Goal: Information Seeking & Learning: Learn about a topic

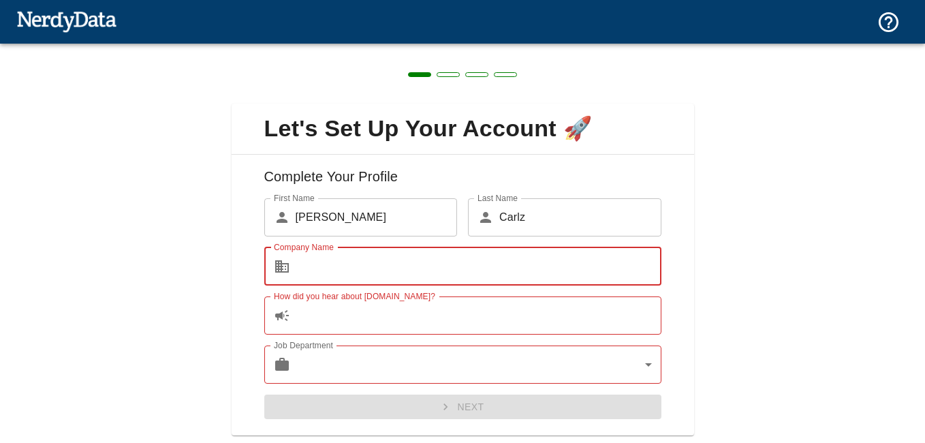
click at [541, 255] on input "Company Name" at bounding box center [479, 266] width 366 height 38
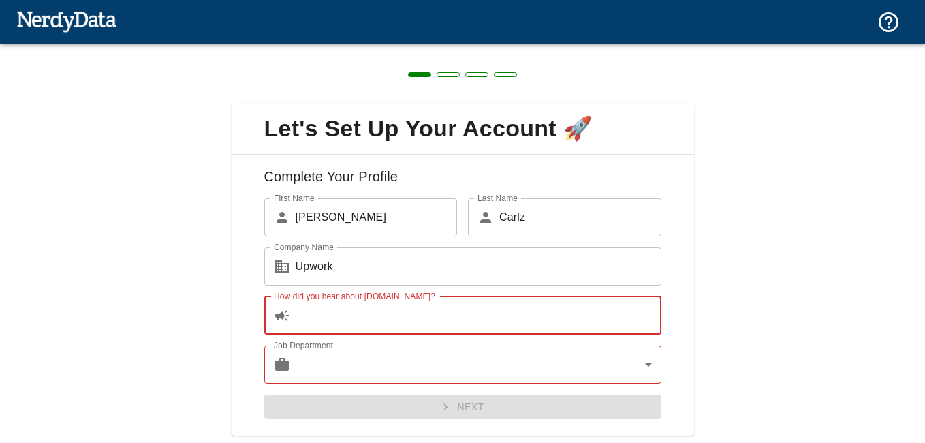
click at [471, 307] on input "How did you hear about [DOMAIN_NAME]?" at bounding box center [479, 315] width 366 height 38
drag, startPoint x: 399, startPoint y: 274, endPoint x: 341, endPoint y: 277, distance: 58.6
click at [365, 246] on div "Company Name ​ Upwork Company Name" at bounding box center [457, 260] width 408 height 49
click at [341, 277] on input "Upwork" at bounding box center [479, 266] width 366 height 38
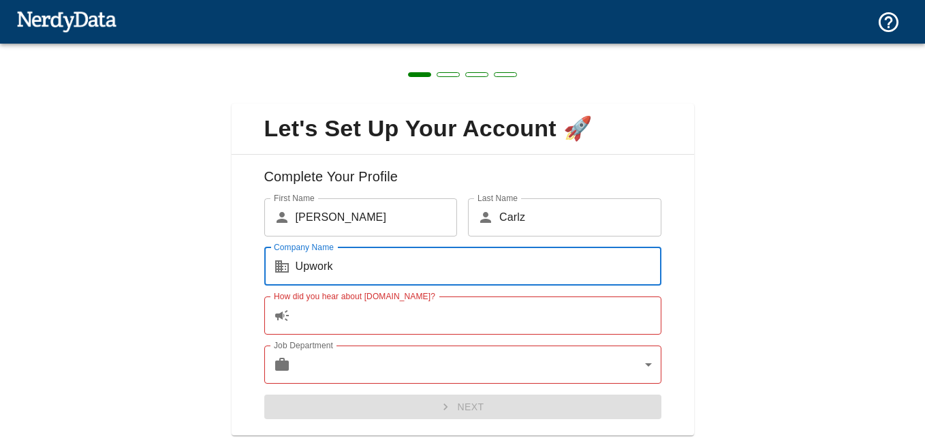
click at [341, 277] on input "Upwork" at bounding box center [479, 266] width 366 height 38
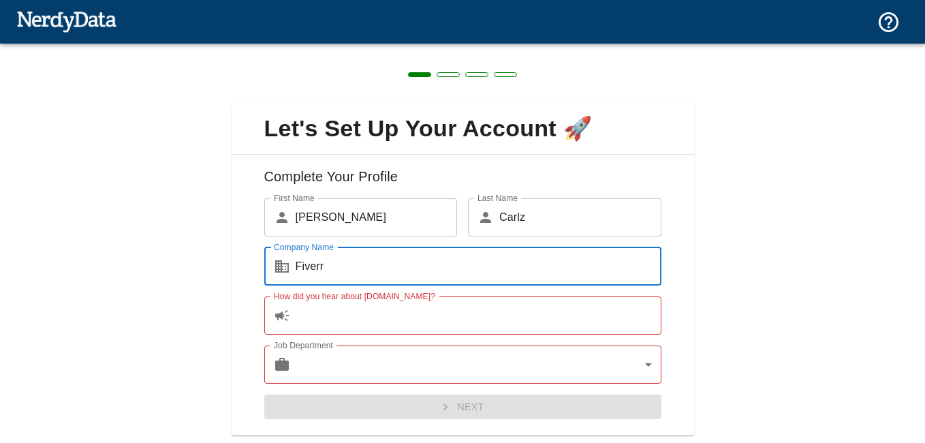
type input "Fiverr"
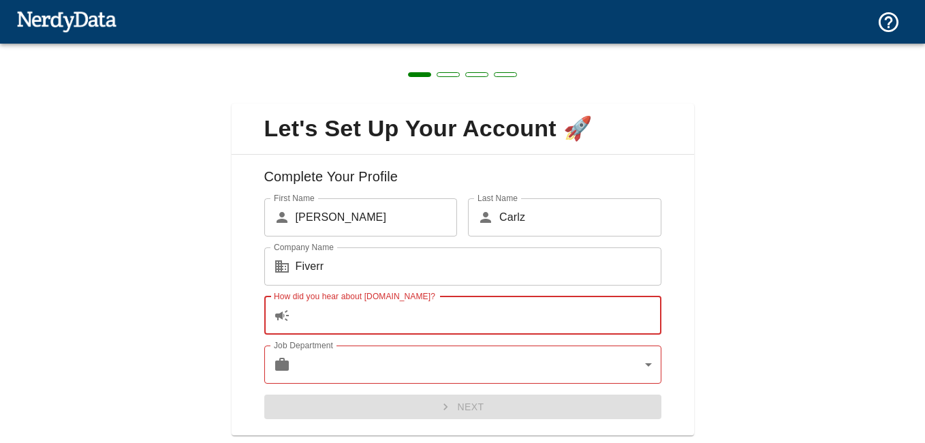
click at [330, 328] on input "How did you hear about [DOMAIN_NAME]?" at bounding box center [479, 315] width 366 height 38
type input "S"
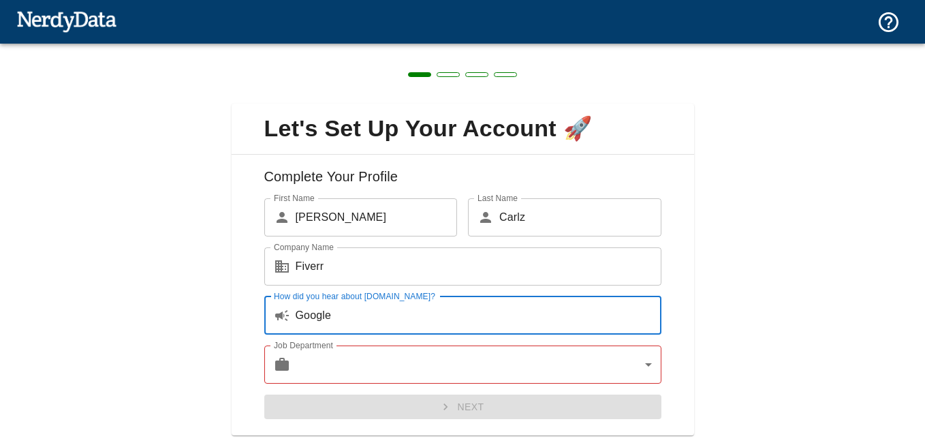
type input "Google"
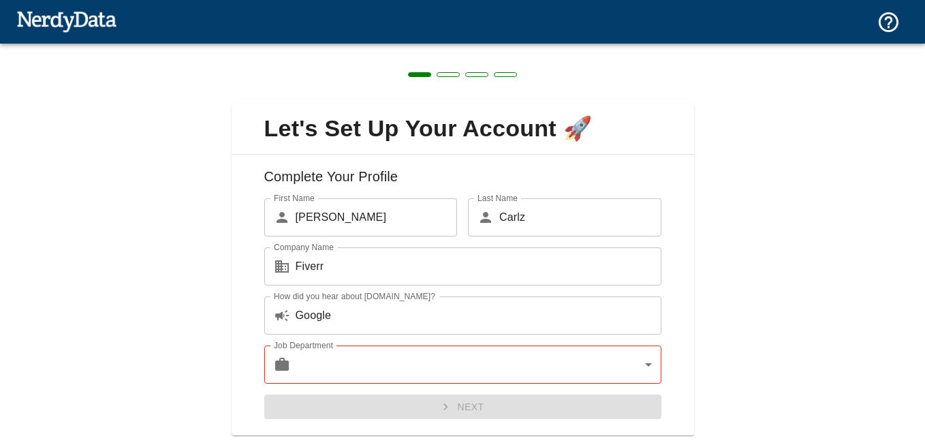
drag, startPoint x: 330, startPoint y: 337, endPoint x: 614, endPoint y: 359, distance: 284.9
click at [614, 359] on div "Job Department ​ ​ Job Department" at bounding box center [457, 358] width 408 height 49
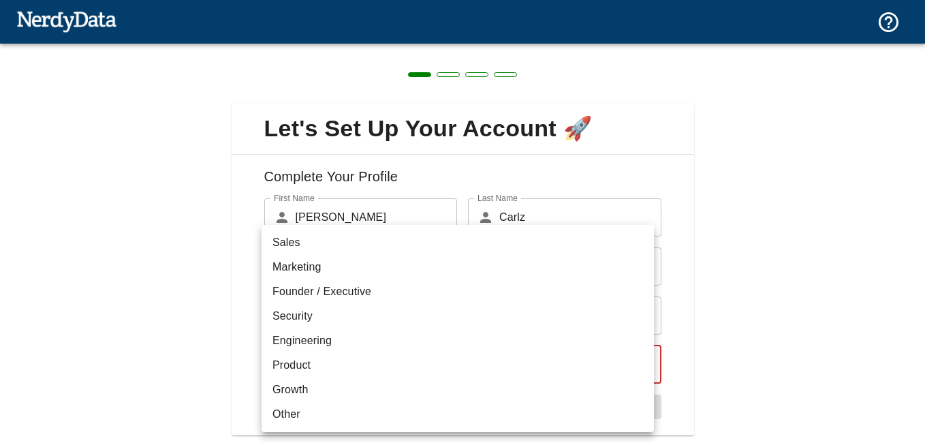
click at [642, 48] on body "Technologies Domains Pricing Products Create a Report Create a list of websites…" at bounding box center [462, 24] width 925 height 48
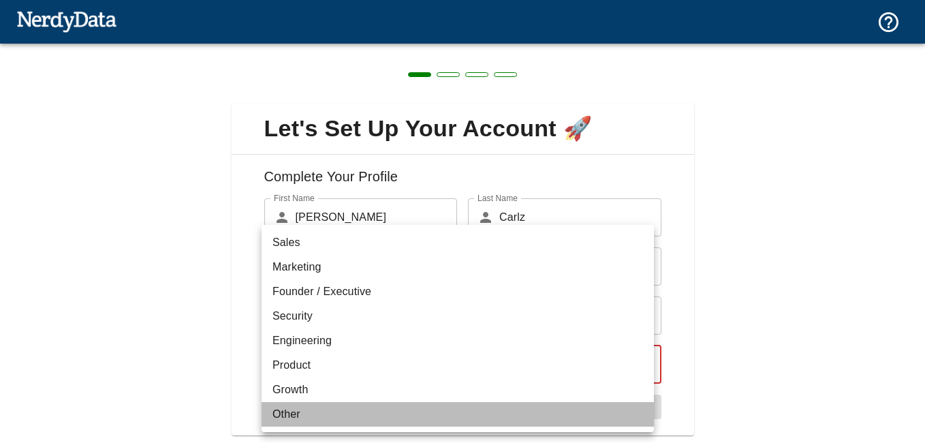
click at [432, 409] on li "Other" at bounding box center [458, 414] width 392 height 25
type input "other"
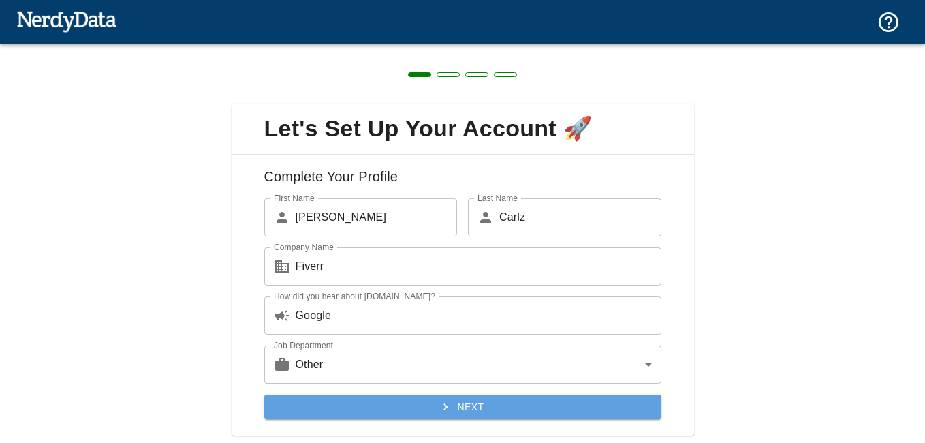
click at [465, 400] on button "Next" at bounding box center [462, 406] width 397 height 25
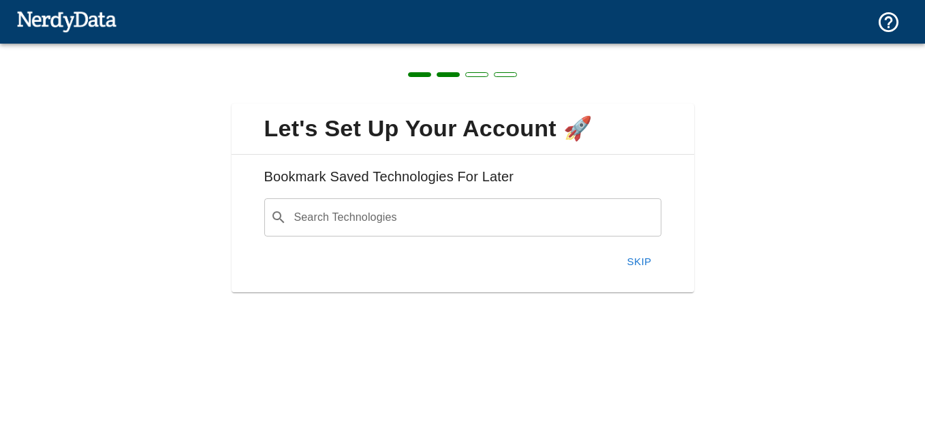
click at [507, 217] on input "Search Technologies" at bounding box center [473, 217] width 363 height 26
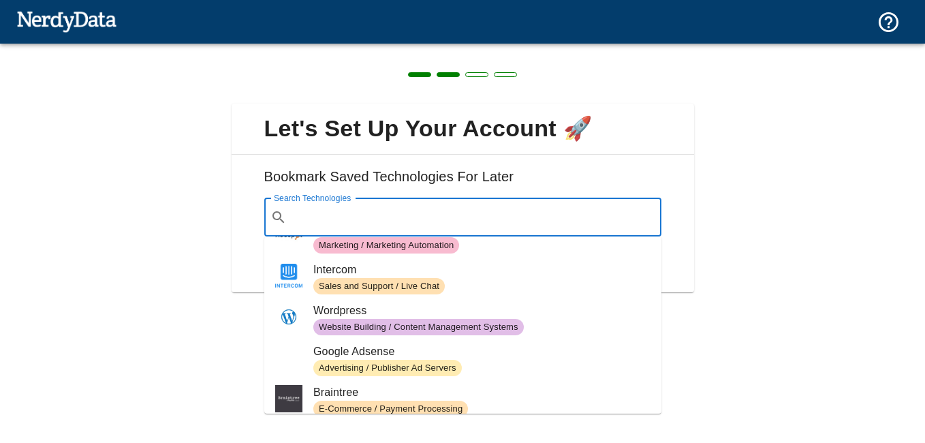
scroll to position [72, 0]
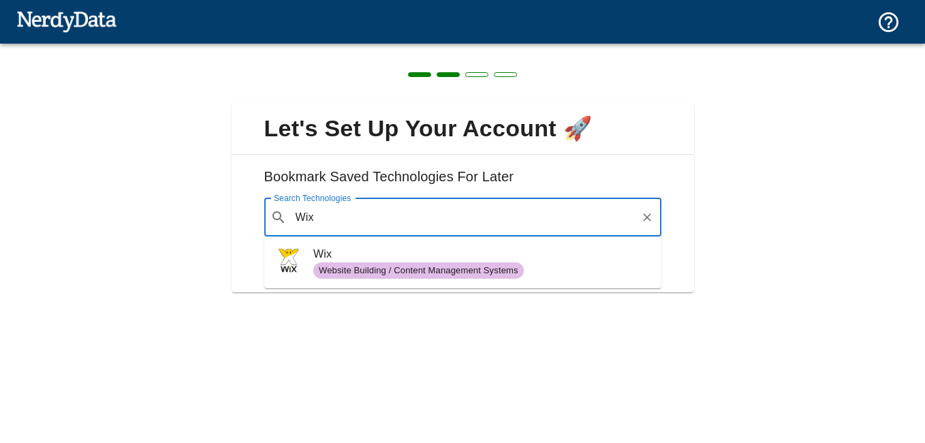
click at [432, 267] on span "Website Building / Content Management Systems" at bounding box center [418, 270] width 210 height 13
type input "Wix"
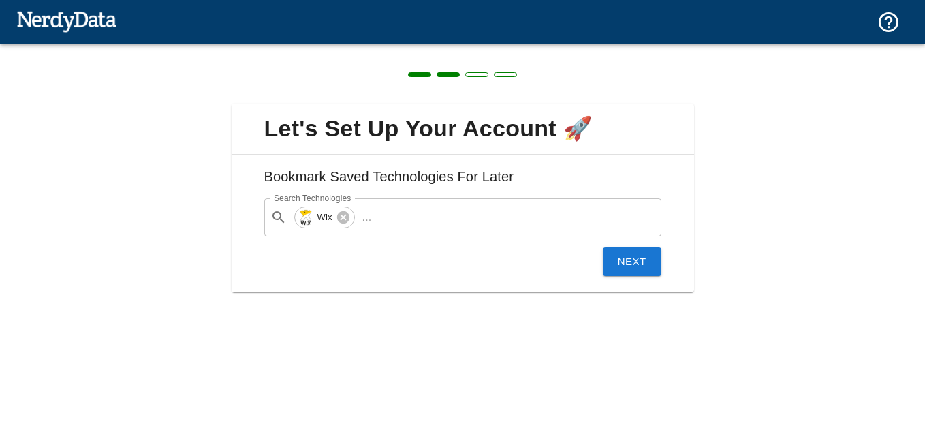
click at [640, 262] on button "Next" at bounding box center [632, 261] width 59 height 29
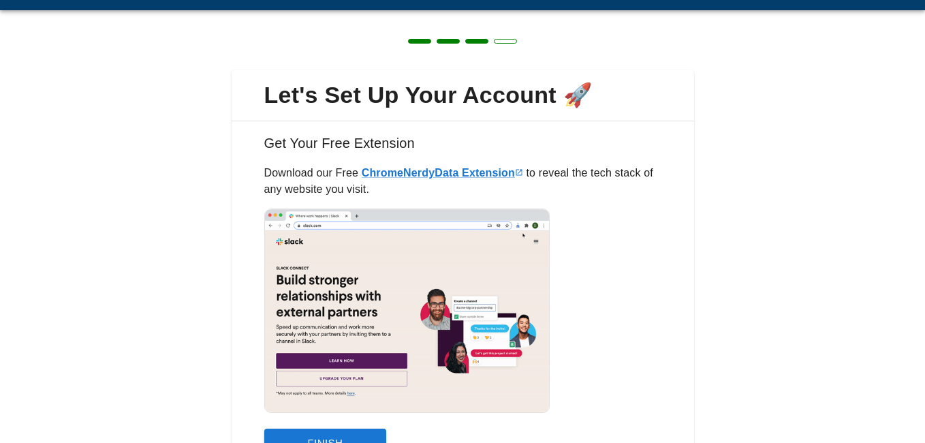
scroll to position [108, 0]
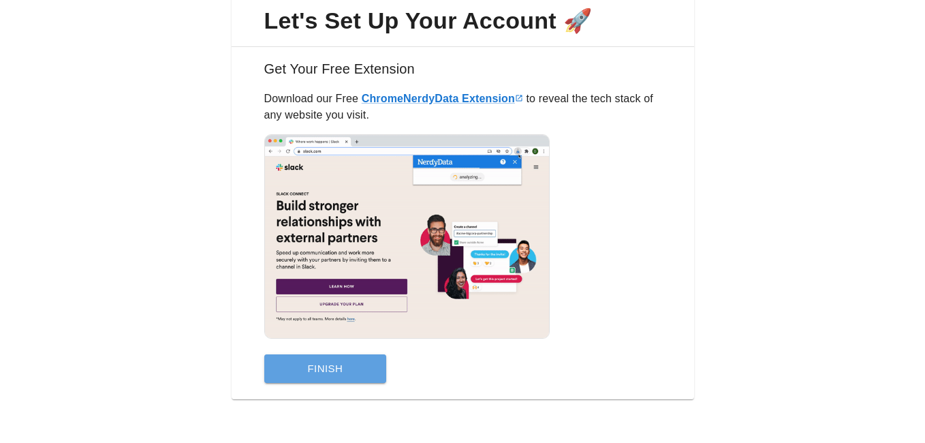
click at [349, 380] on button "Finish" at bounding box center [325, 368] width 123 height 29
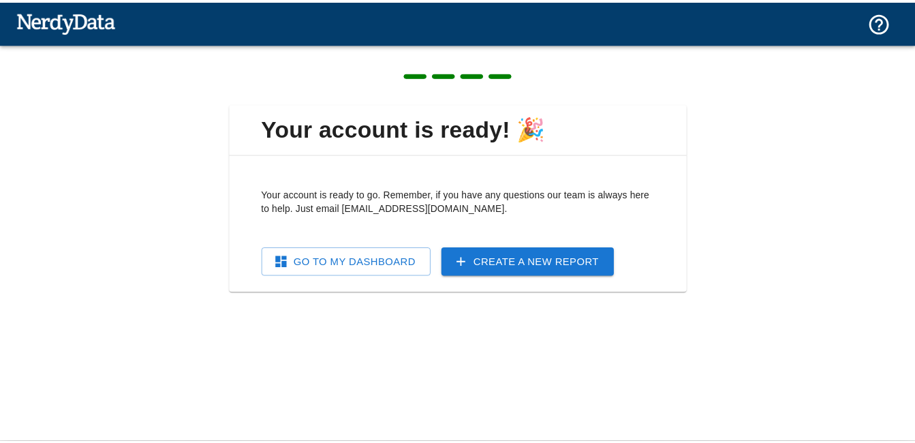
scroll to position [0, 0]
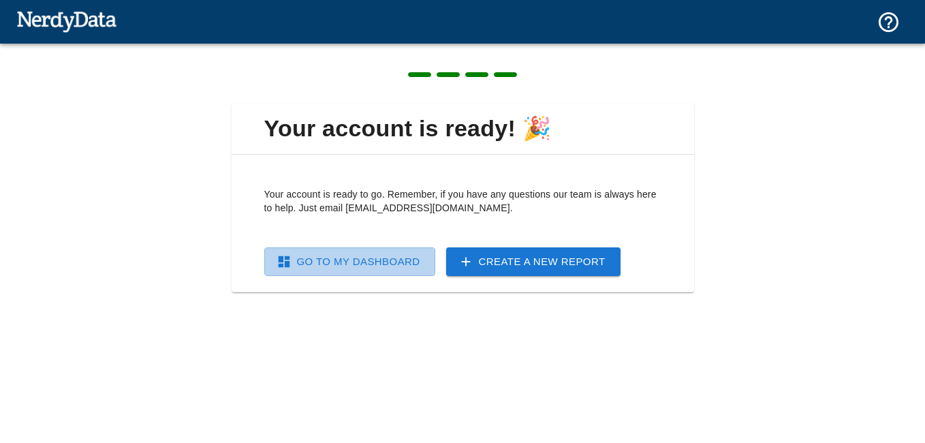
click at [416, 268] on link "Go To My Dashboard" at bounding box center [349, 261] width 171 height 29
click at [353, 266] on link "Go To My Dashboard" at bounding box center [349, 261] width 171 height 29
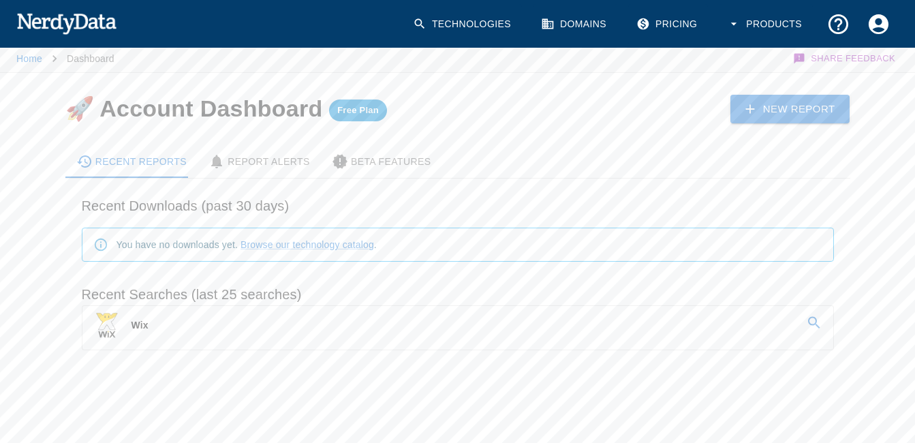
scroll to position [3, 0]
click at [749, 106] on icon at bounding box center [749, 108] width 15 height 15
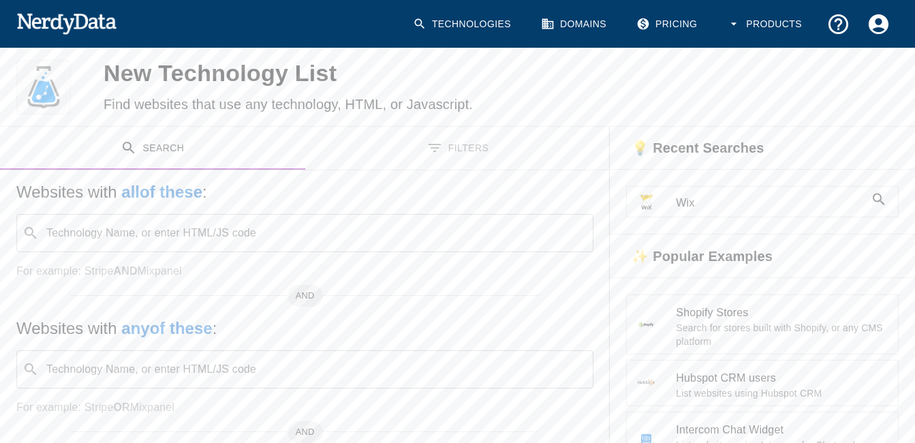
scroll to position [29, 0]
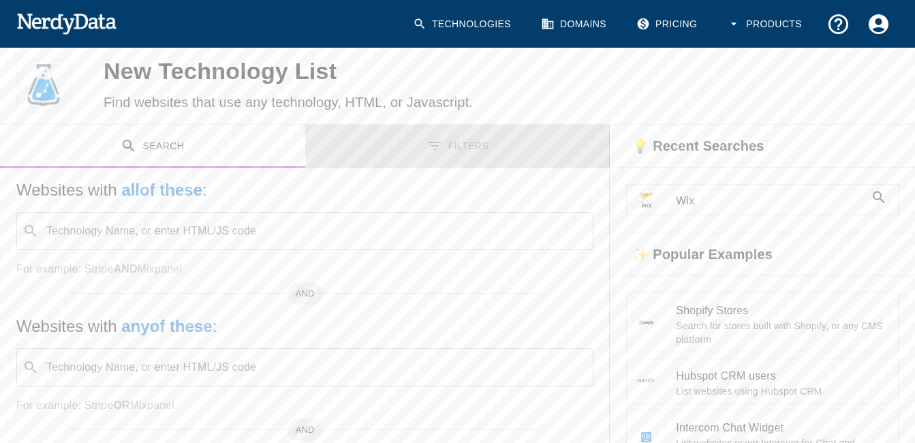
click at [491, 145] on button "Filters" at bounding box center [457, 146] width 305 height 43
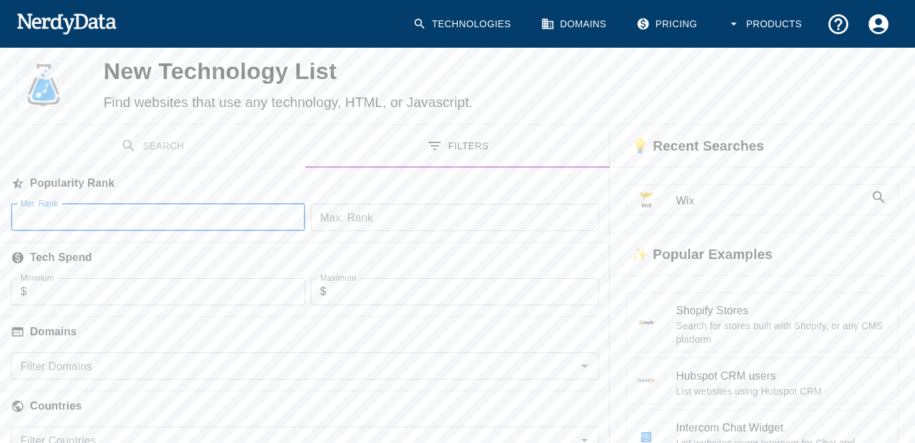
click at [223, 225] on input "Min. Rank" at bounding box center [158, 217] width 294 height 27
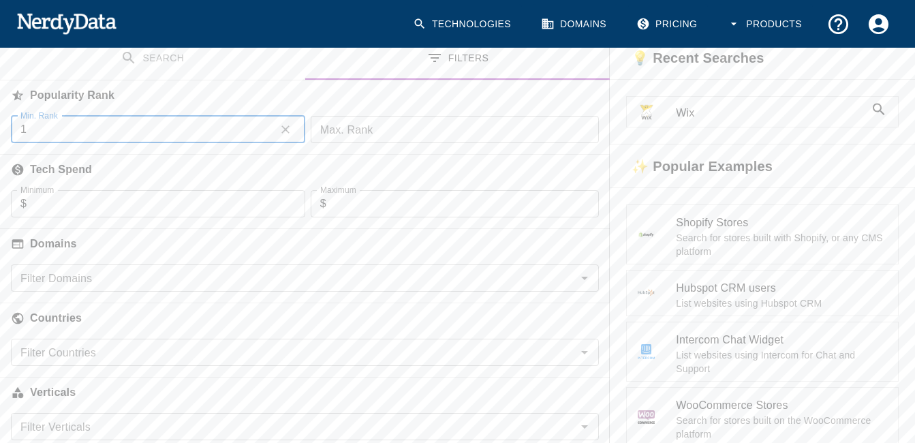
scroll to position [119, 0]
type input "1"
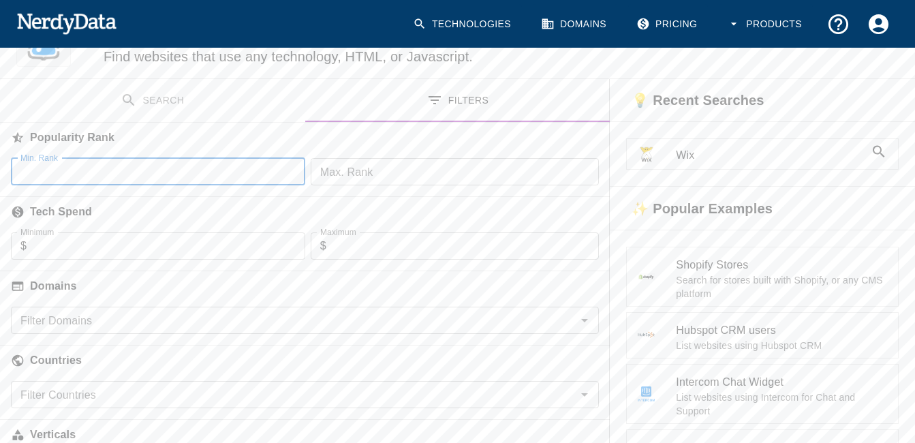
scroll to position [72, 0]
click at [136, 163] on input "Min. Rank" at bounding box center [158, 174] width 294 height 27
type input "100"
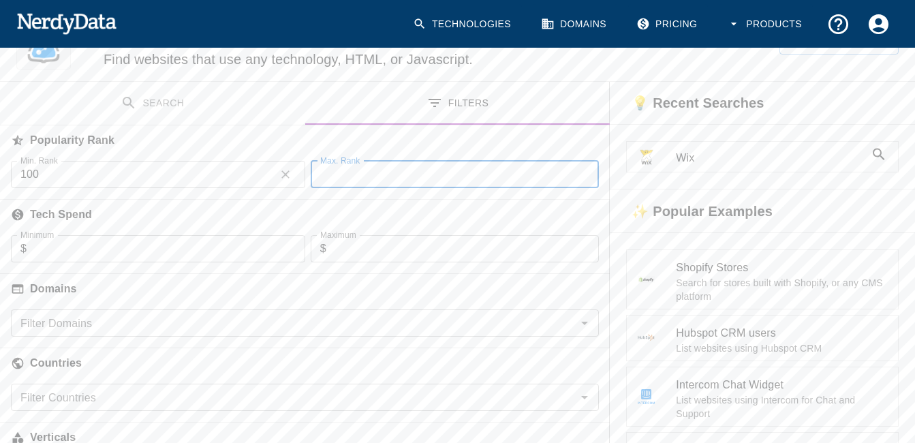
click at [343, 170] on div "Max. Rank Max. Rank" at bounding box center [455, 174] width 289 height 27
type input "1000"
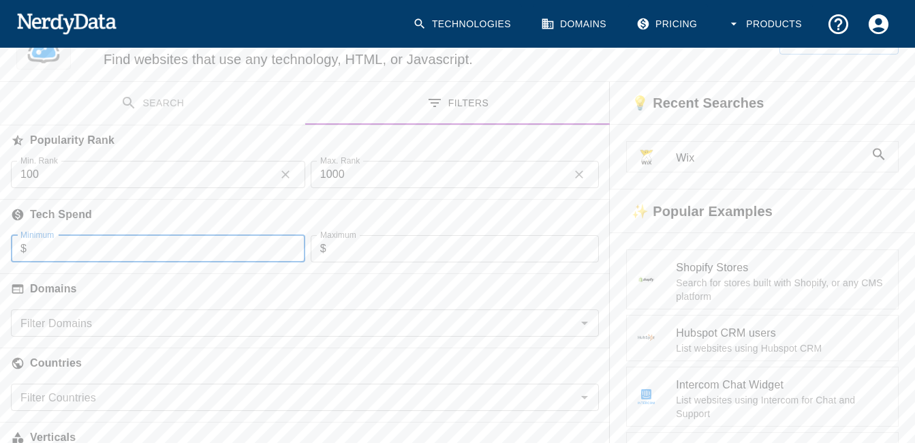
click at [218, 254] on input "Minimum" at bounding box center [166, 248] width 279 height 27
type input "100"
click at [407, 257] on input "Maximum" at bounding box center [462, 248] width 273 height 27
type input "1000"
drag, startPoint x: 267, startPoint y: 342, endPoint x: 334, endPoint y: 317, distance: 72.0
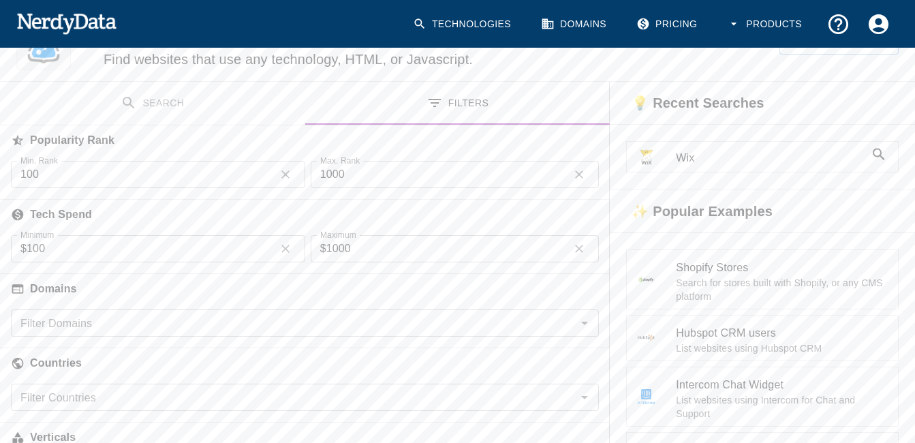
click at [334, 317] on div "Popularity Rank Min. Rank 100 Min. Rank Max. Rank 1000 Max. Rank Tech Spend Min…" at bounding box center [305, 342] width 610 height 434
click at [334, 317] on input "Filter Domains" at bounding box center [293, 322] width 557 height 19
click at [413, 317] on input "Filter Domains" at bounding box center [293, 322] width 557 height 19
click at [581, 328] on icon "Open" at bounding box center [584, 323] width 16 height 16
click at [368, 313] on div "Filter Domains" at bounding box center [305, 322] width 588 height 27
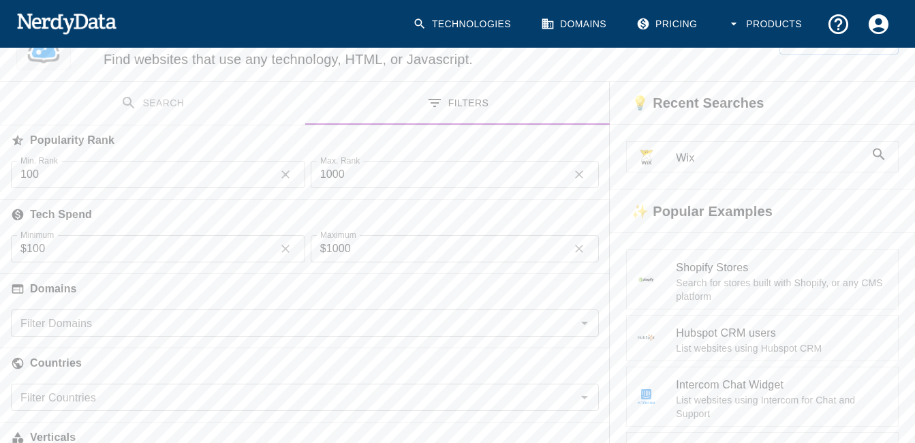
click at [368, 313] on input "Filter Domains" at bounding box center [293, 322] width 557 height 19
click at [583, 324] on icon "Open" at bounding box center [584, 323] width 16 height 16
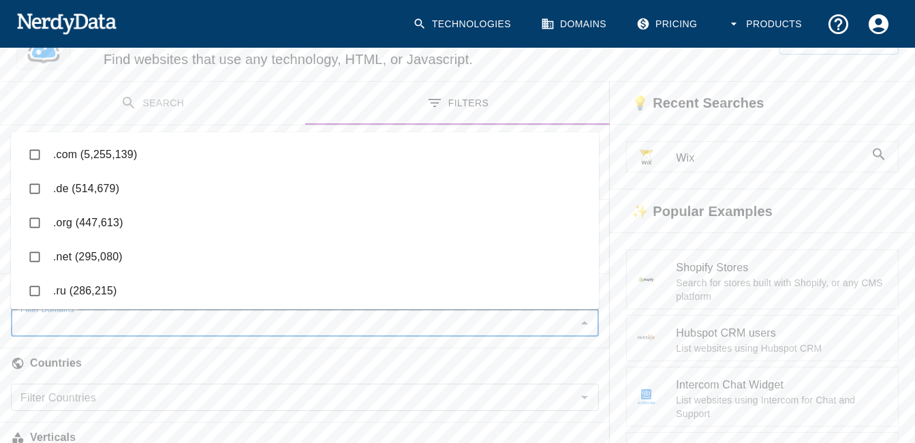
click at [168, 157] on li ".com (5,255,139)" at bounding box center [305, 155] width 588 height 34
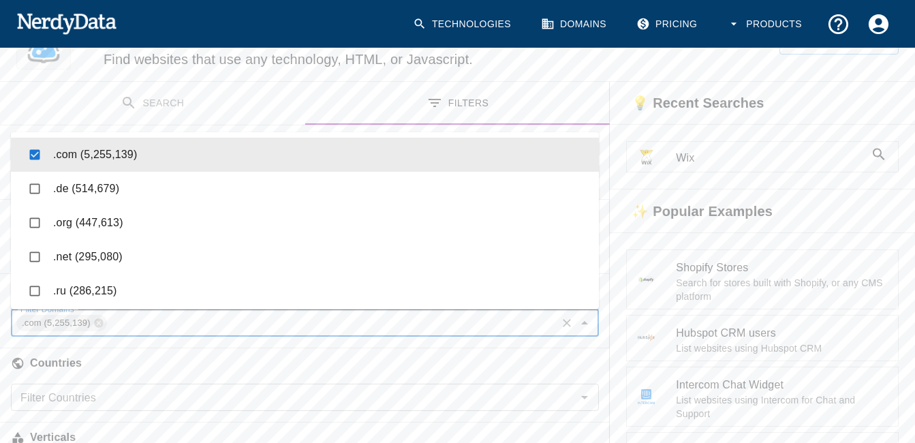
checkbox input "true"
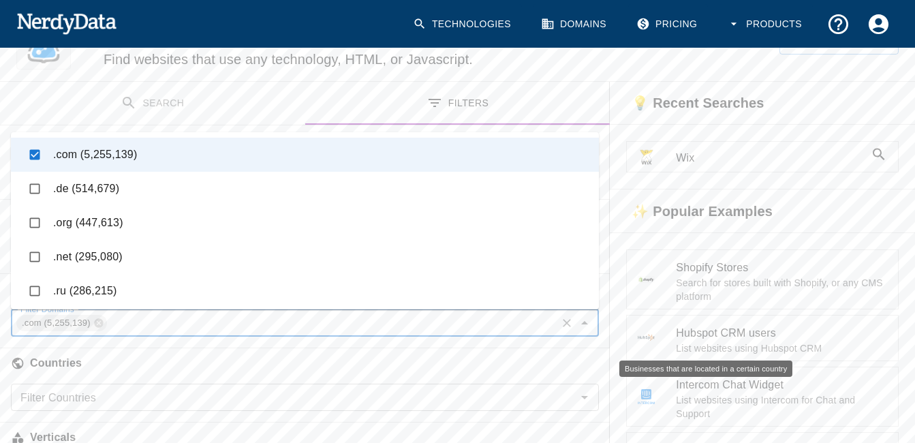
click at [374, 361] on h6 "Countries" at bounding box center [305, 363] width 610 height 30
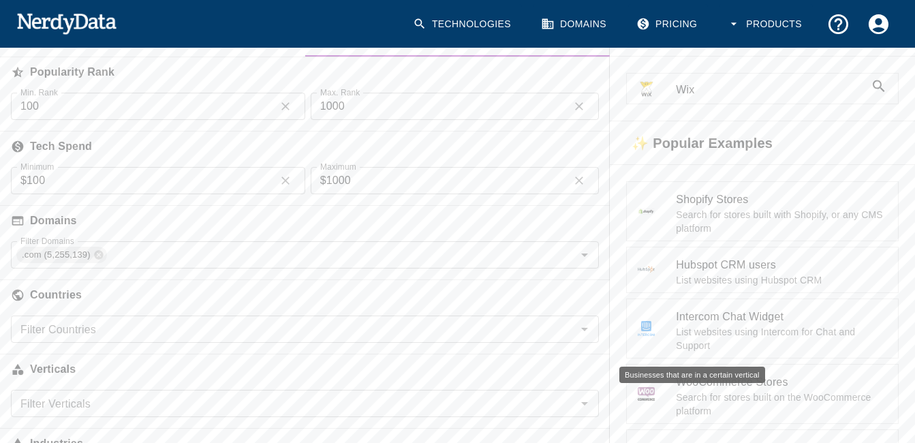
scroll to position [144, 0]
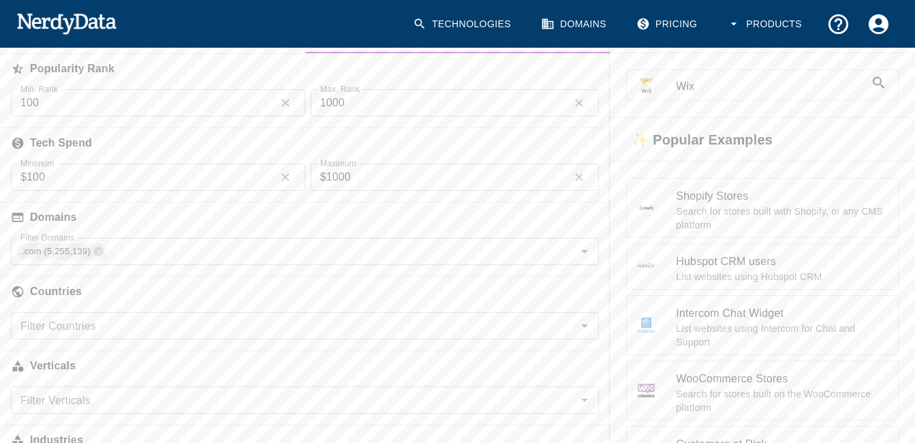
click at [247, 313] on div "Filter Countries" at bounding box center [305, 325] width 588 height 27
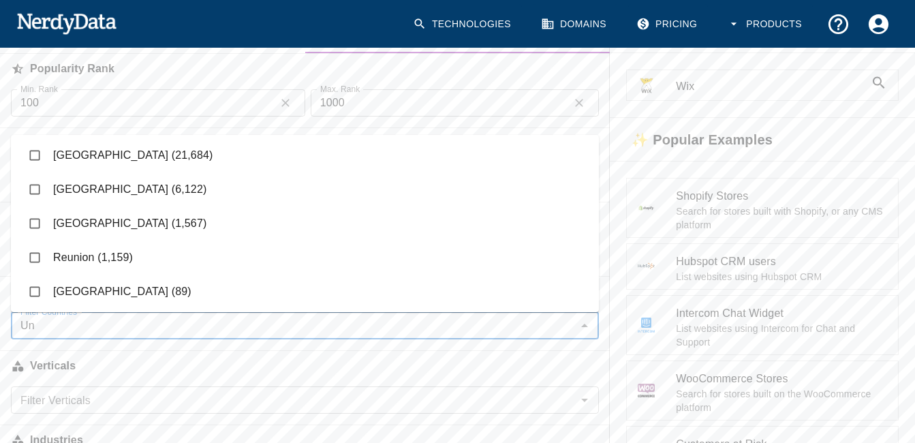
scroll to position [0, 0]
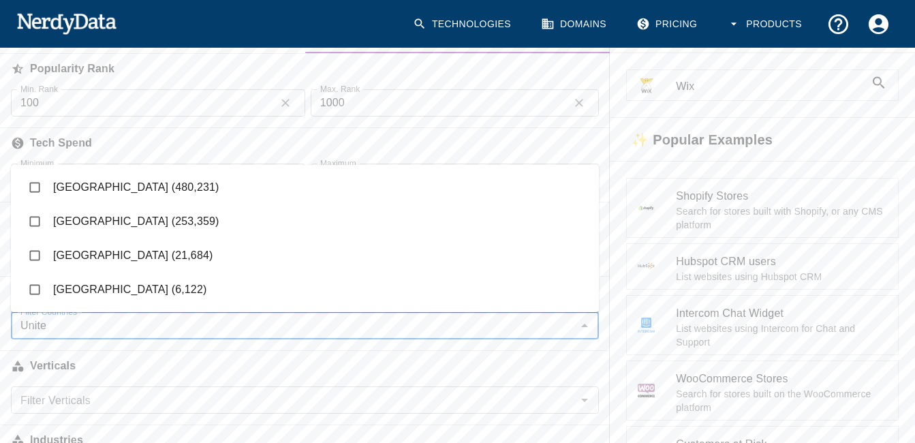
type input "United"
click at [148, 182] on li "[GEOGRAPHIC_DATA] (480,231)" at bounding box center [305, 187] width 588 height 34
checkbox input "true"
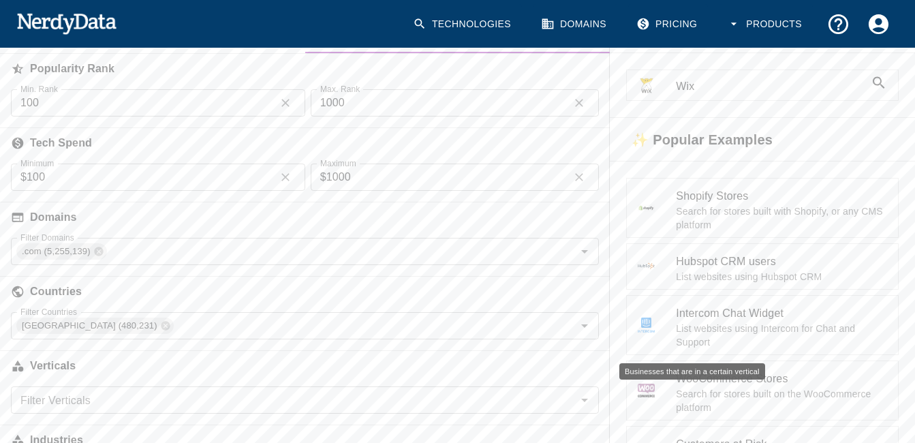
click at [109, 367] on h6 "Verticals" at bounding box center [305, 366] width 610 height 30
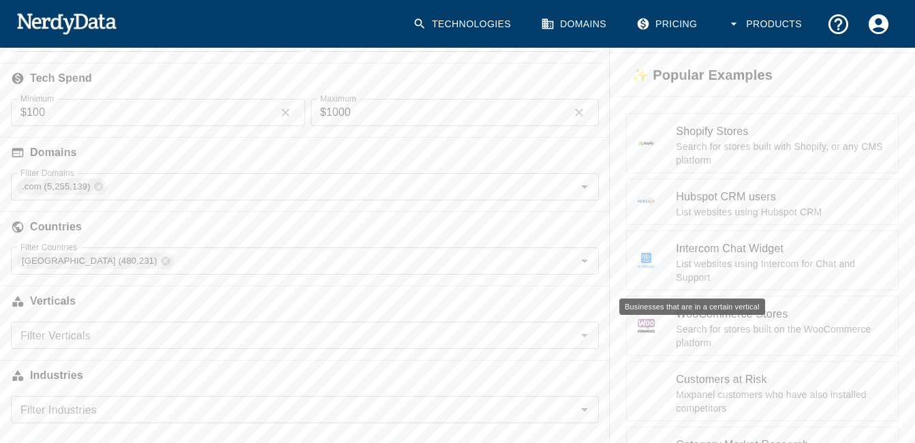
scroll to position [233, 0]
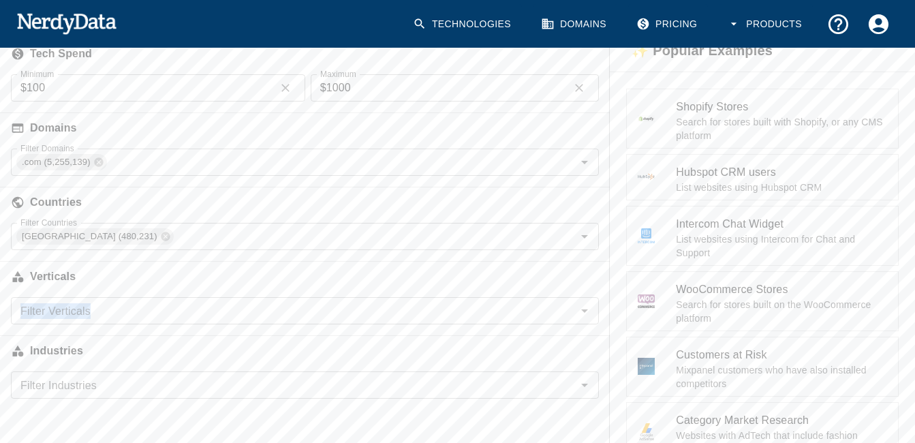
drag, startPoint x: 204, startPoint y: 284, endPoint x: 173, endPoint y: 304, distance: 36.5
click at [173, 304] on div "Popularity Rank Min. Rank 100 Min. Rank Max. Rank 1000 Max. Rank Tech Spend Min…" at bounding box center [305, 182] width 610 height 434
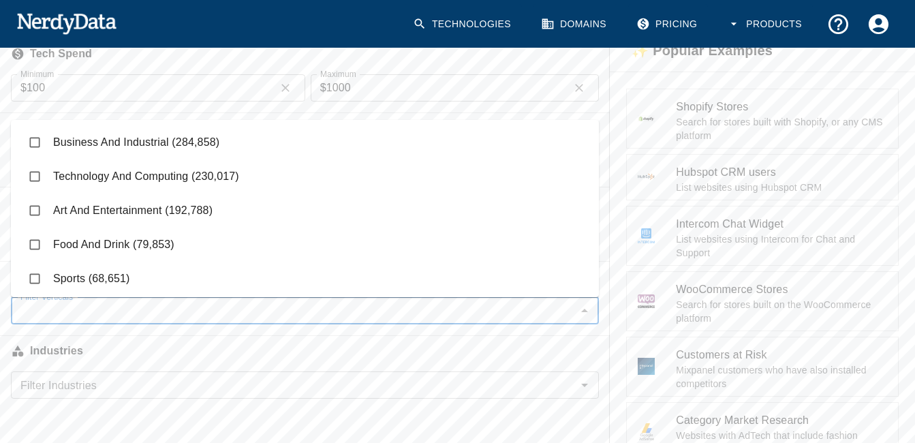
click at [173, 304] on input "Filter Verticals" at bounding box center [293, 310] width 557 height 19
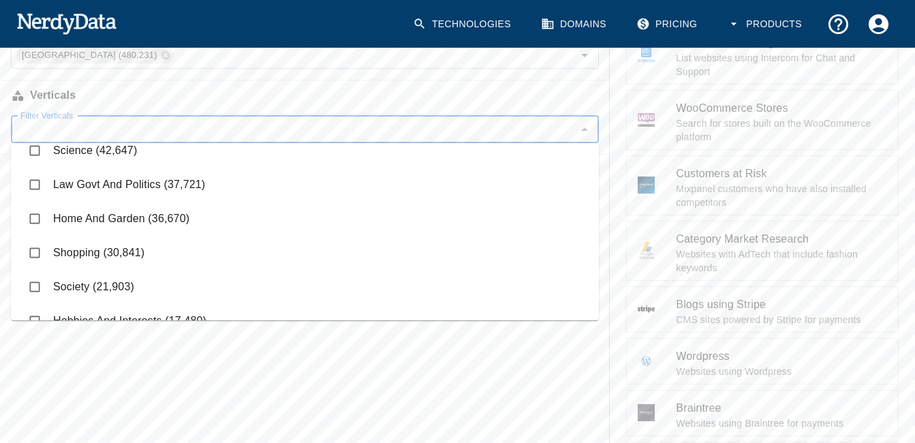
scroll to position [389, 0]
click at [78, 227] on li "Home And Garden (36,670)" at bounding box center [305, 219] width 588 height 34
checkbox input "true"
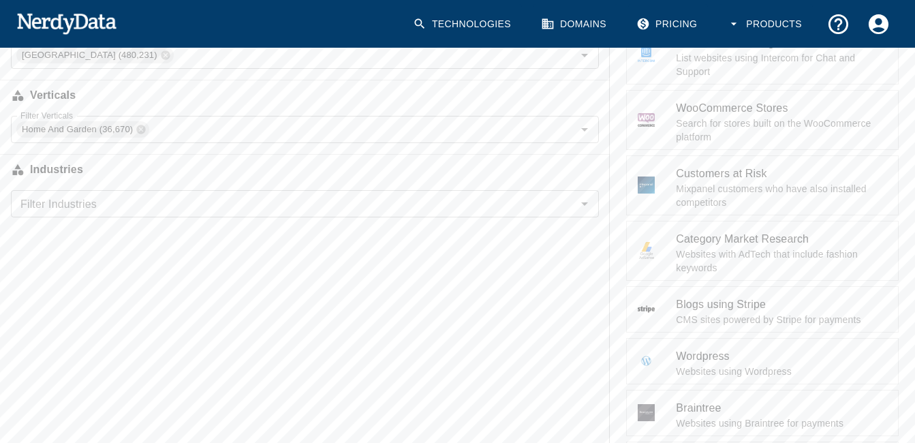
click at [94, 368] on div "Search Filters Websites with all of these : Technology Name, or enter HTML/JS c…" at bounding box center [305, 199] width 610 height 919
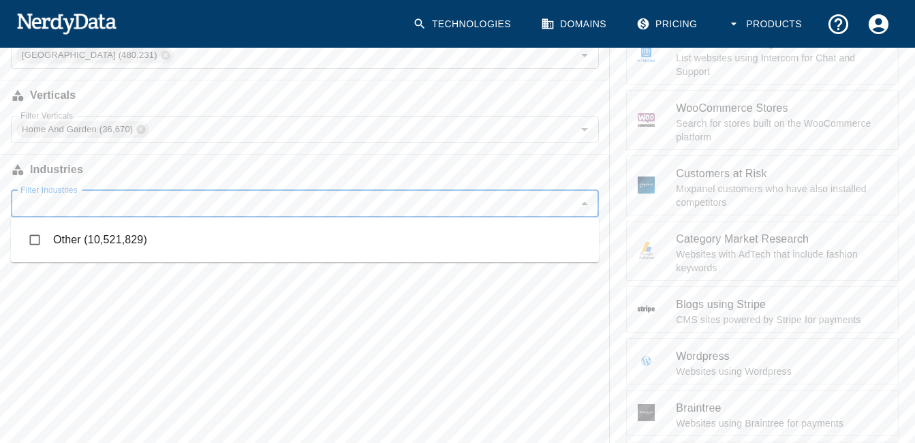
click at [289, 211] on input "Filter Industries" at bounding box center [293, 203] width 557 height 19
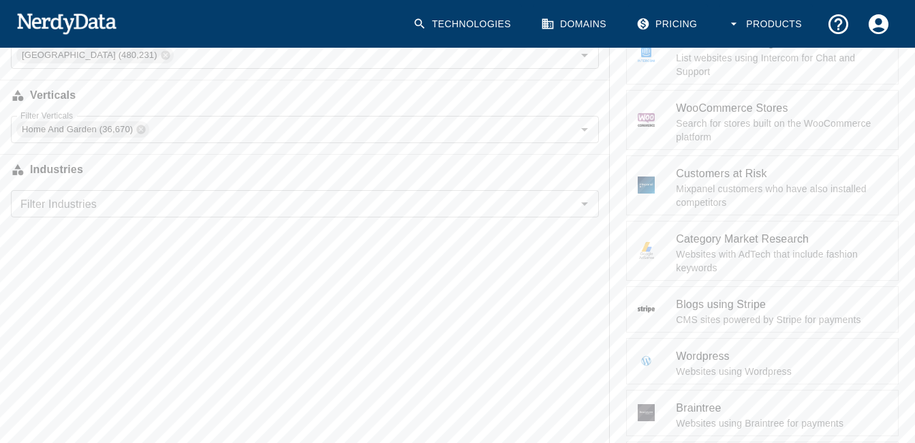
click at [274, 289] on div "Search Filters Websites with all of these : Technology Name, or enter HTML/JS c…" at bounding box center [305, 199] width 610 height 919
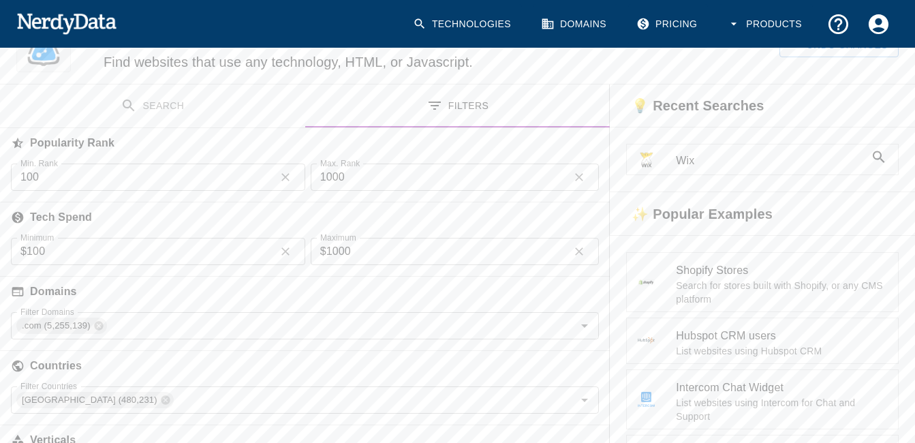
scroll to position [65, 0]
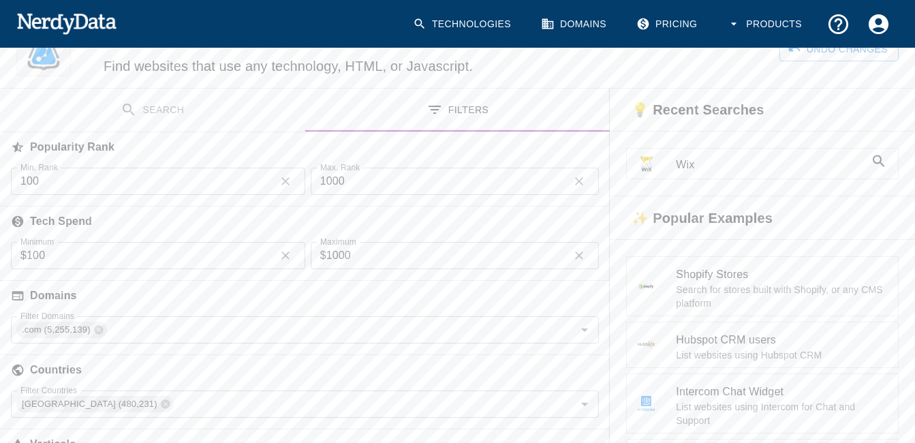
click at [872, 159] on icon at bounding box center [878, 161] width 16 height 16
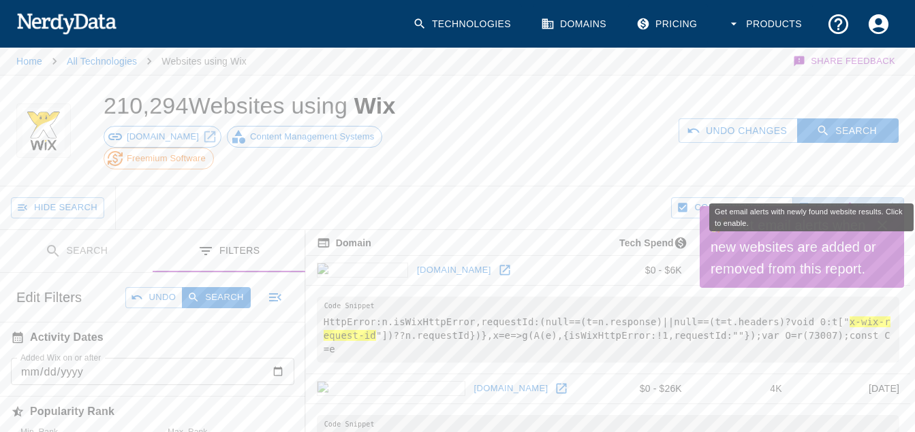
click at [864, 200] on span "Email Alerts" at bounding box center [847, 208] width 65 height 16
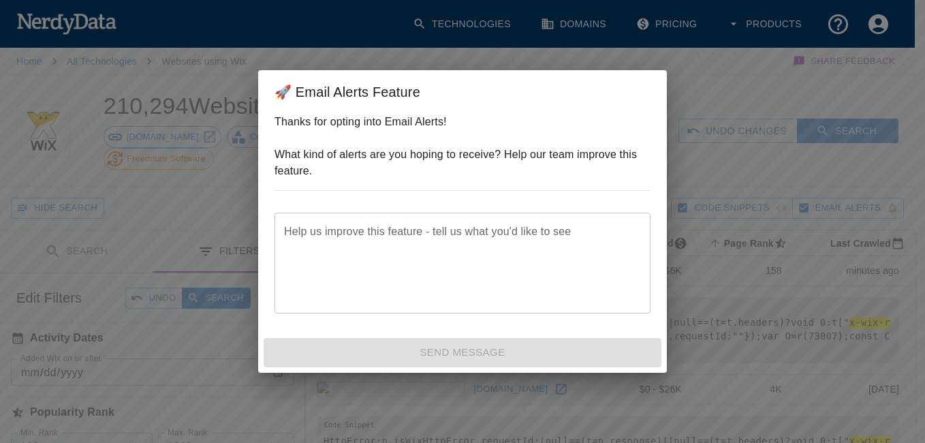
click at [698, 104] on div "🚀 Email Alerts Feature Thanks for opting into Email Alerts! What kind of alerts…" at bounding box center [462, 221] width 925 height 443
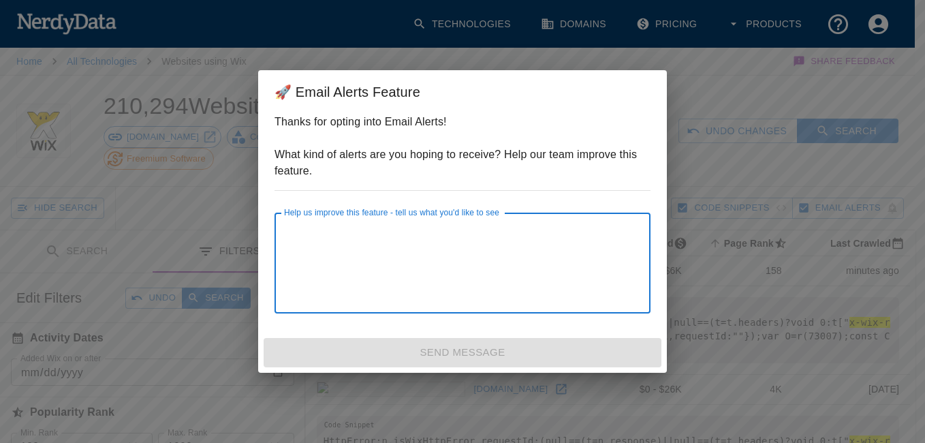
click at [578, 237] on textarea "Help us improve this feature - tell us what you'd like to see" at bounding box center [462, 263] width 357 height 78
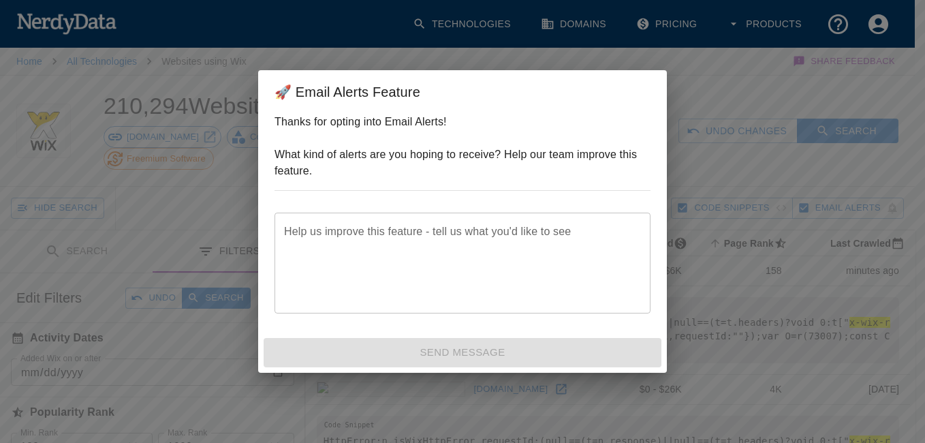
click at [680, 81] on div "🚀 Email Alerts Feature Thanks for opting into Email Alerts! What kind of alerts…" at bounding box center [462, 221] width 925 height 443
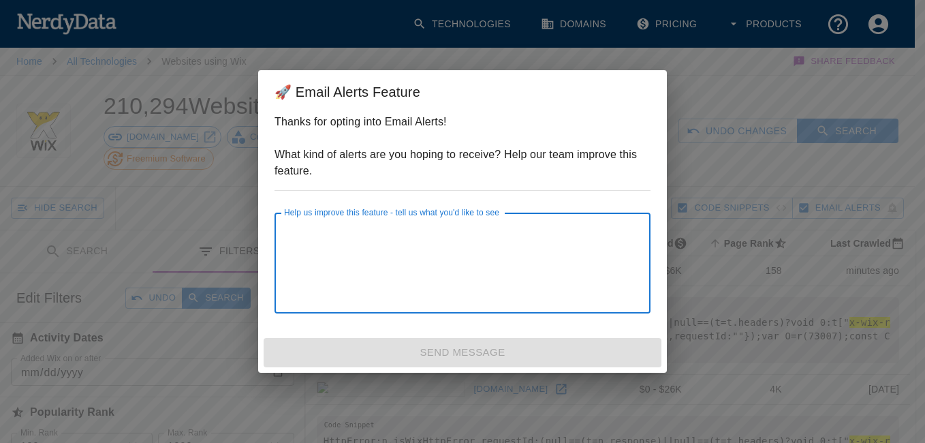
click at [404, 291] on textarea "Help us improve this feature - tell us what you'd like to see" at bounding box center [462, 263] width 357 height 78
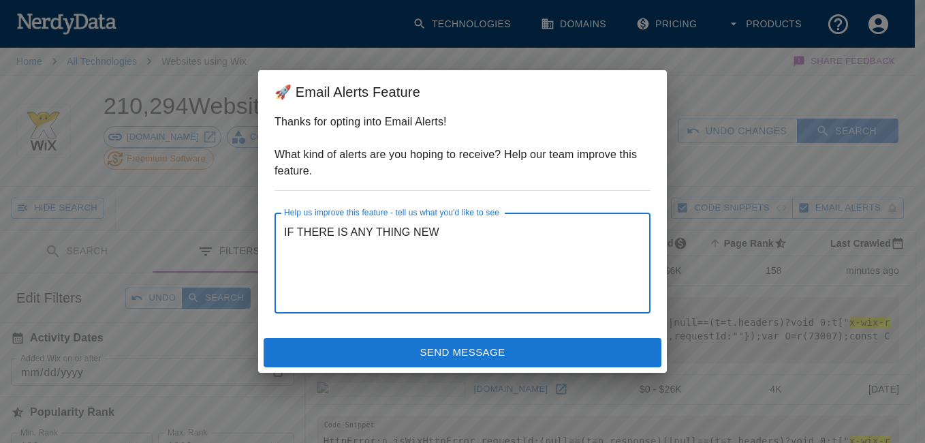
type textarea "IF THERE IS ANY THING NEW"
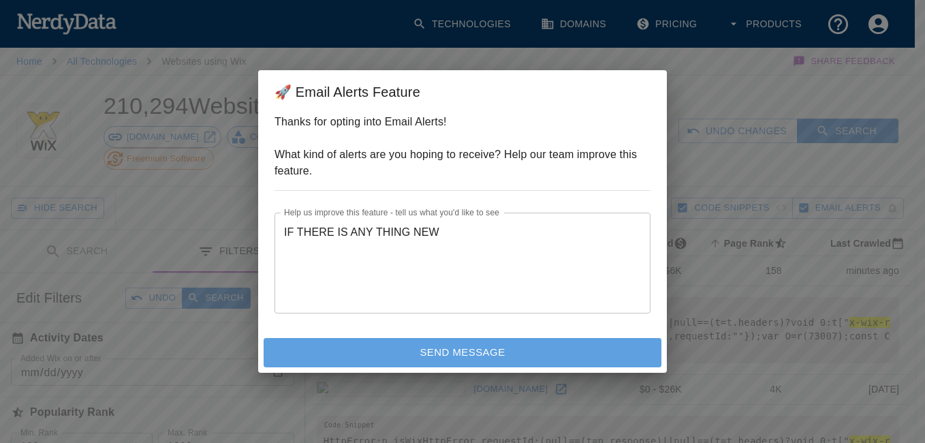
click at [401, 362] on button "Send Message" at bounding box center [463, 352] width 398 height 29
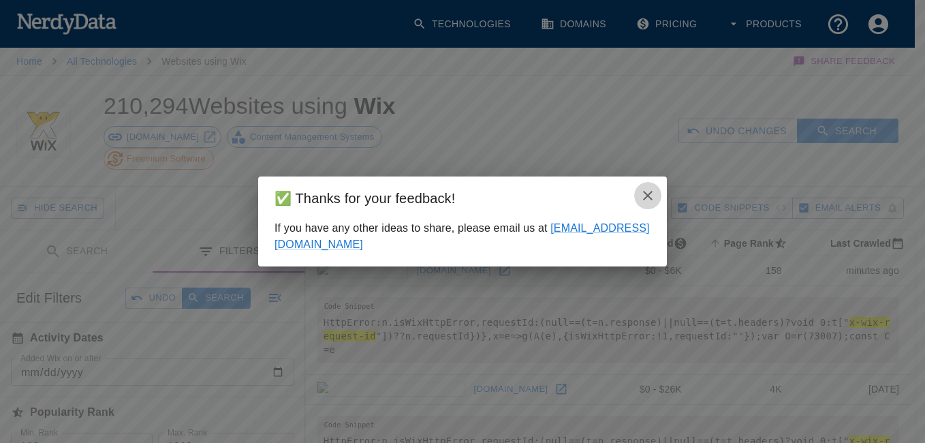
click at [644, 189] on icon "close" at bounding box center [648, 195] width 16 height 16
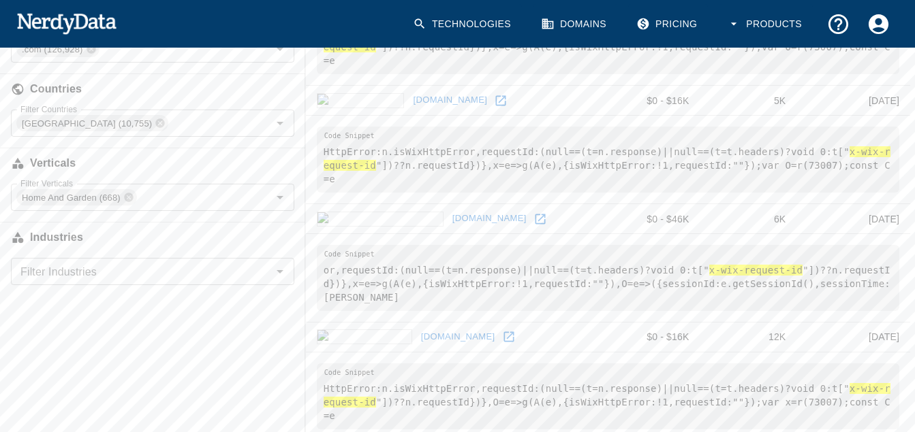
scroll to position [533, 0]
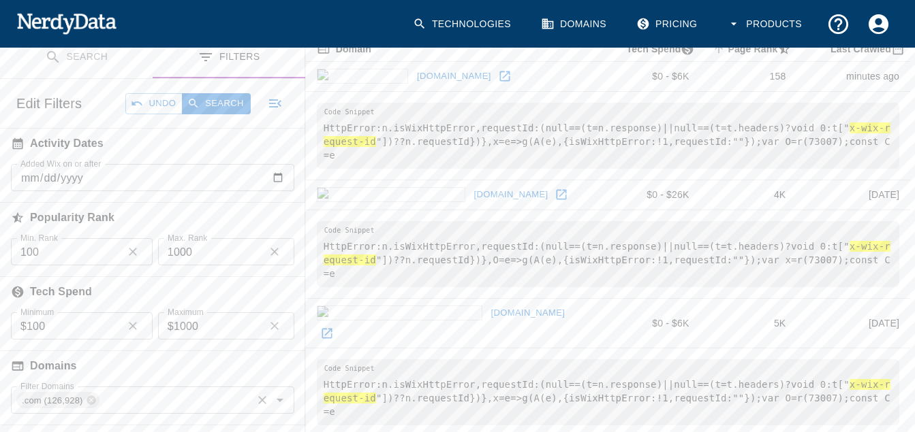
scroll to position [193, 0]
drag, startPoint x: 95, startPoint y: 156, endPoint x: 76, endPoint y: 151, distance: 19.7
click at [76, 166] on input "Added Wix on or after" at bounding box center [152, 179] width 283 height 27
click at [29, 166] on input "0001-02-06" at bounding box center [152, 179] width 283 height 27
type input "0001-02-06"
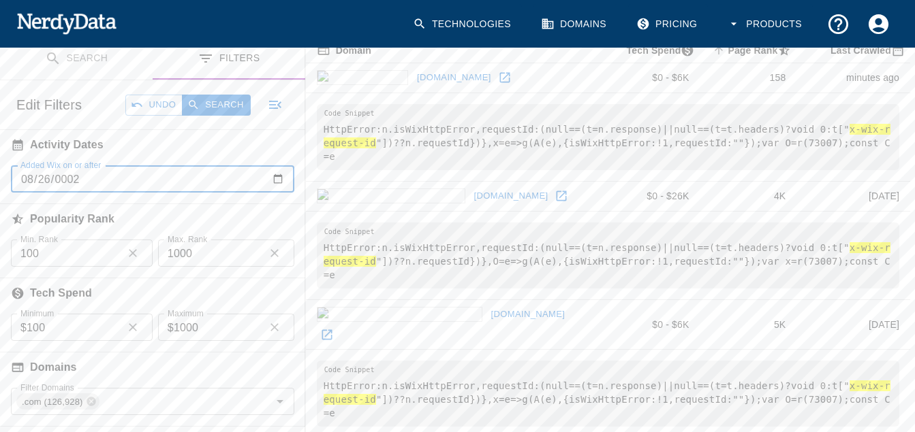
type input "0002-08-26"
click at [27, 166] on input "Added Wix on or after" at bounding box center [152, 179] width 283 height 27
click at [86, 166] on input "Added Wix on or after" at bounding box center [152, 179] width 283 height 27
click at [27, 166] on input "Added Wix on or after" at bounding box center [152, 179] width 283 height 27
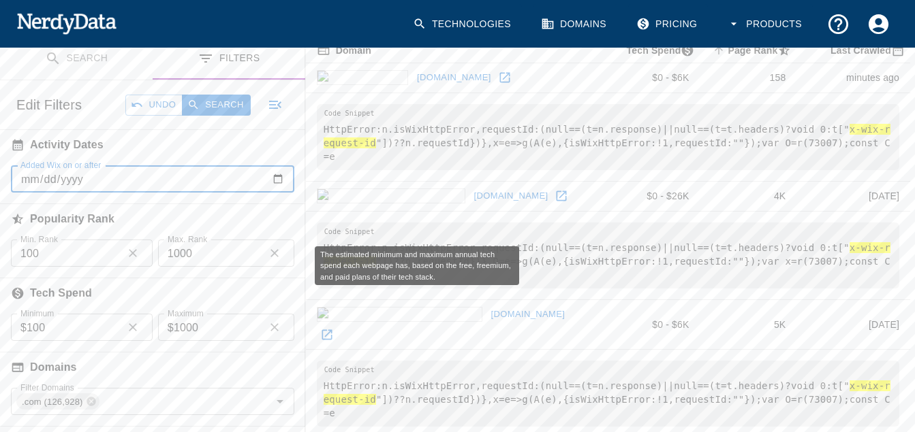
scroll to position [198, 1]
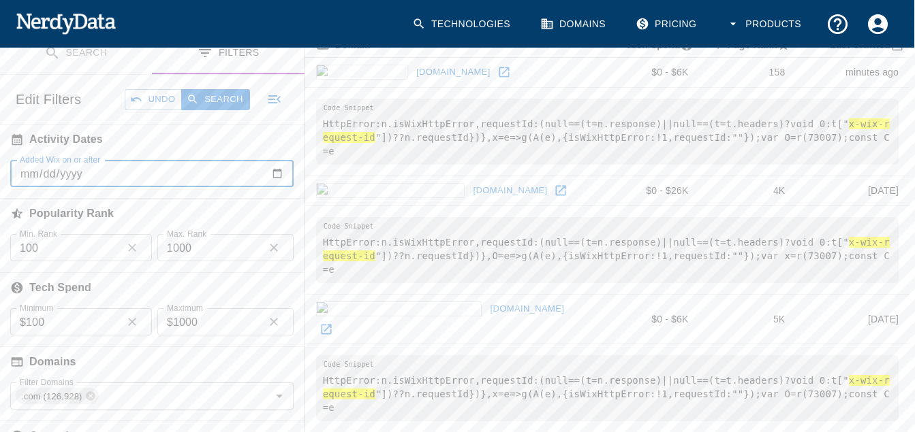
click at [47, 160] on input "[DATE]" at bounding box center [151, 173] width 283 height 27
click at [23, 160] on input "0002-08-06" at bounding box center [151, 173] width 283 height 27
click at [279, 160] on input "0002-06-06" at bounding box center [151, 173] width 283 height 27
click at [47, 160] on input "[DATE]" at bounding box center [151, 173] width 283 height 27
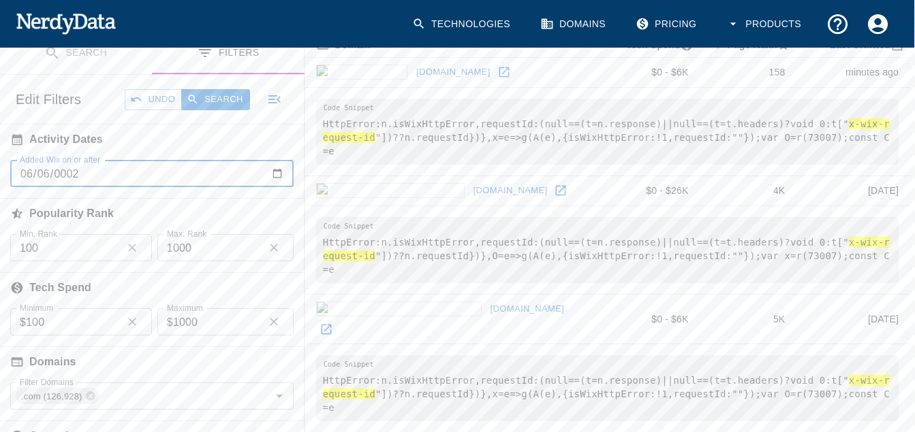
click at [274, 160] on input "[DATE]" at bounding box center [151, 173] width 283 height 27
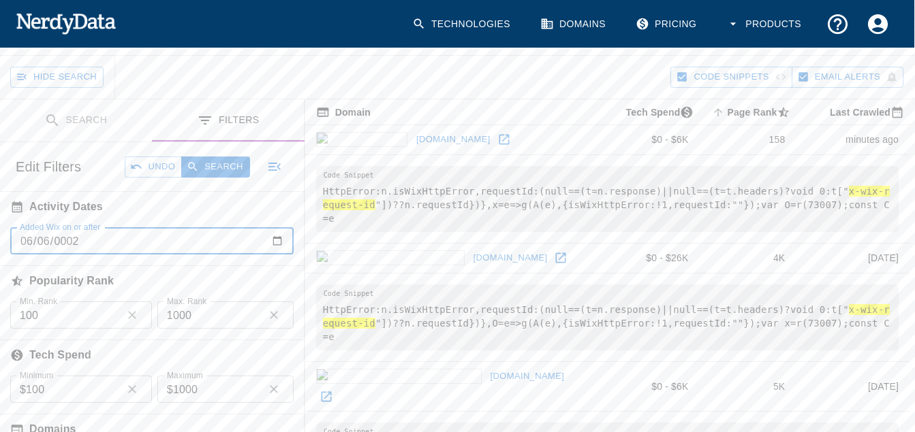
scroll to position [130, 1]
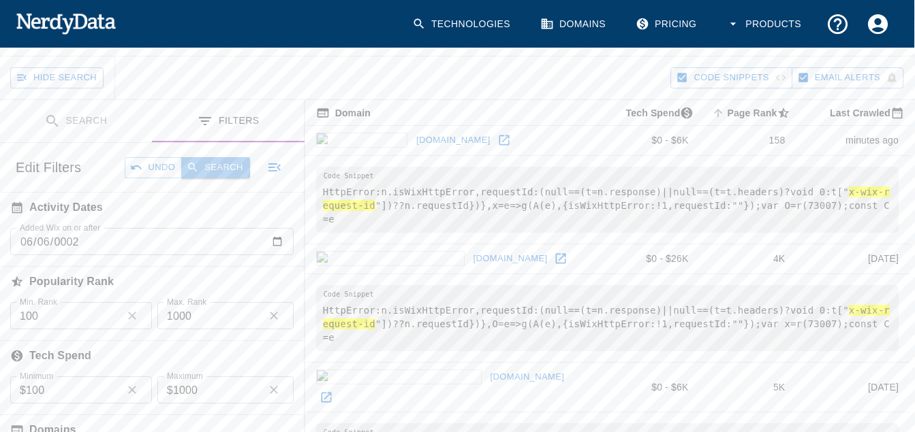
click at [216, 157] on button "Search" at bounding box center [215, 167] width 68 height 21
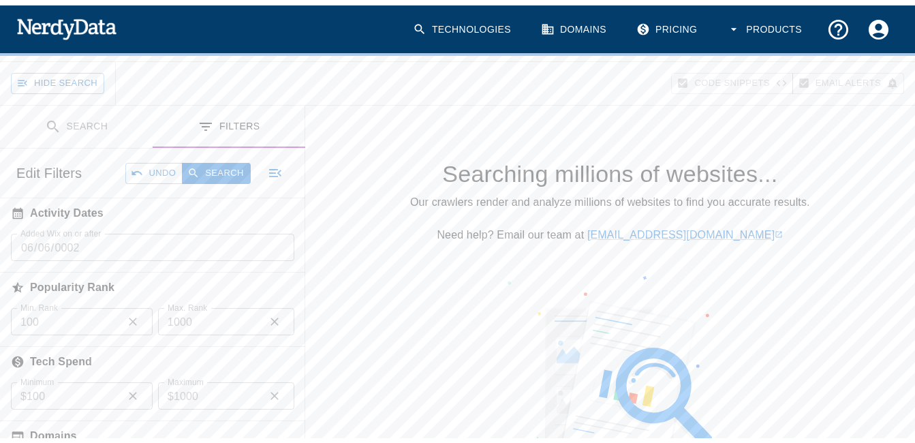
scroll to position [130, 0]
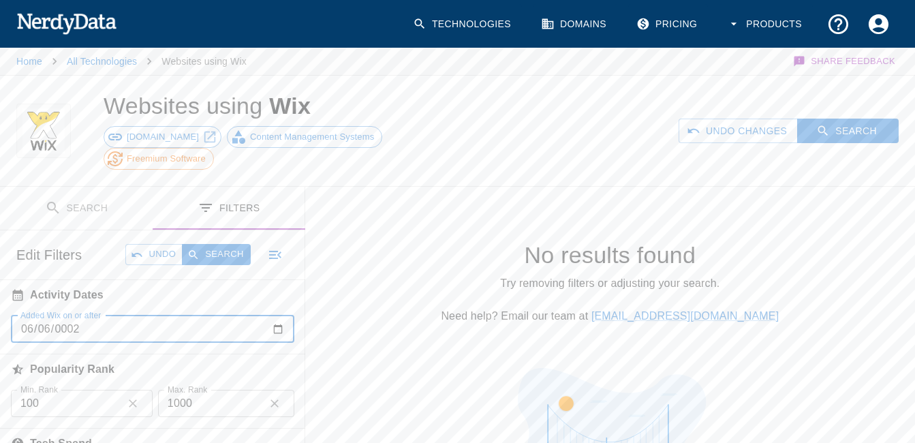
click at [276, 315] on input "[DATE]" at bounding box center [152, 328] width 283 height 27
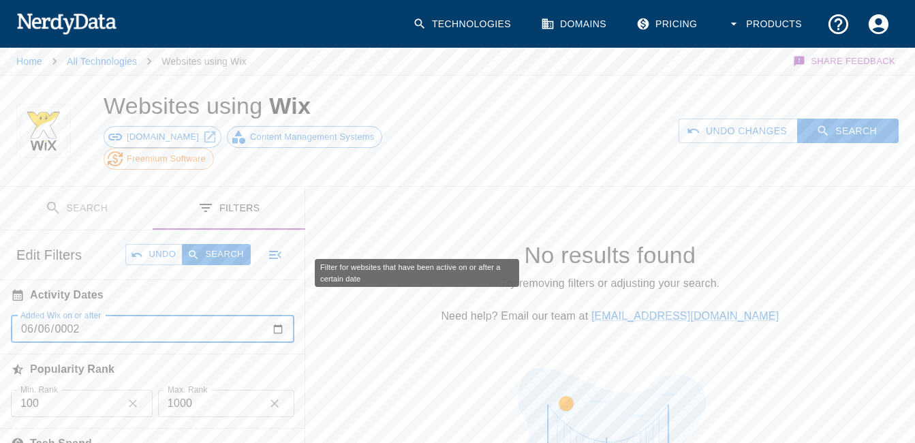
type input "[DATE]"
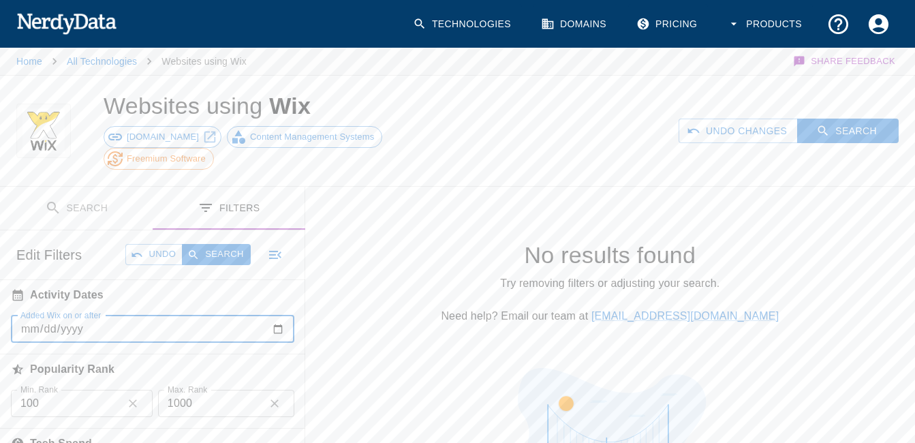
click at [23, 315] on input "Added Wix on or after" at bounding box center [152, 328] width 283 height 27
click at [82, 315] on input "Added Wix on or after" at bounding box center [152, 328] width 283 height 27
click at [44, 315] on input "Added Wix on or after" at bounding box center [152, 328] width 283 height 27
type input "0002-08-26"
click at [33, 315] on input "Added Wix on or after" at bounding box center [152, 328] width 283 height 27
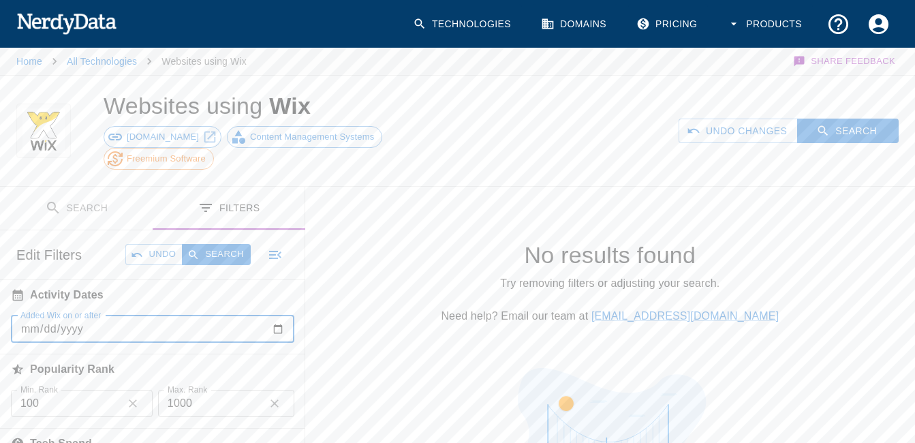
click at [33, 315] on input "Added Wix on or after" at bounding box center [152, 328] width 283 height 27
click at [278, 315] on input "0002-08-06" at bounding box center [152, 328] width 283 height 27
click at [277, 315] on input "0002-08-06" at bounding box center [152, 328] width 283 height 27
click at [86, 315] on input "0002-08-26" at bounding box center [152, 328] width 283 height 27
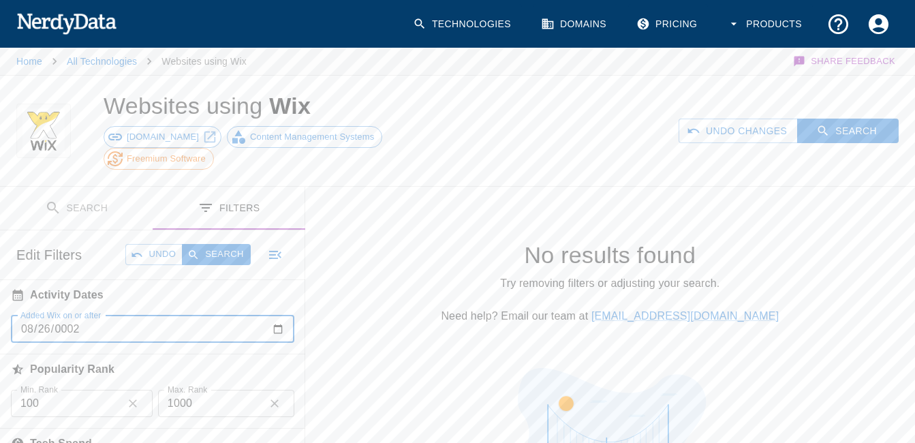
click at [78, 315] on input "0002-08-26" at bounding box center [152, 328] width 283 height 27
click at [76, 315] on input "0005-08-26" at bounding box center [152, 328] width 283 height 27
click at [281, 315] on input "0005-08-26" at bounding box center [152, 328] width 283 height 27
click at [77, 315] on input "0005-08-26" at bounding box center [152, 328] width 283 height 27
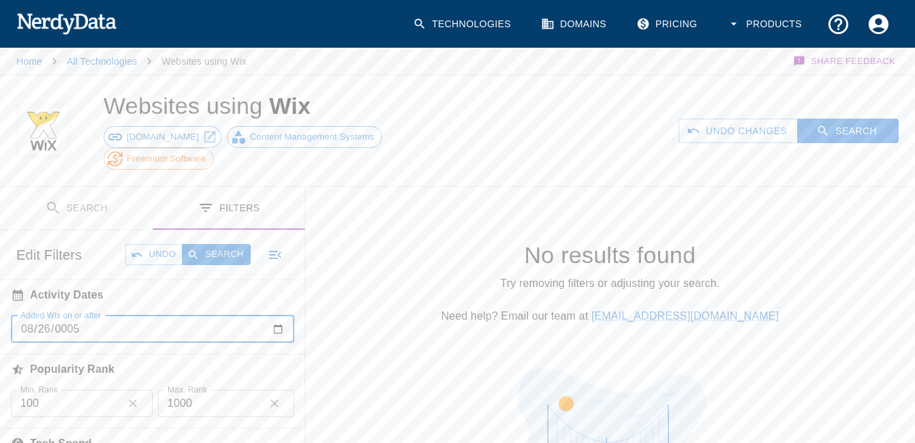
click at [278, 315] on input "0005-08-26" at bounding box center [152, 328] width 283 height 27
click at [140, 315] on input "0005-08-26" at bounding box center [152, 328] width 283 height 27
click at [97, 315] on input "0005-08-26" at bounding box center [152, 328] width 283 height 27
drag, startPoint x: 84, startPoint y: 314, endPoint x: 80, endPoint y: 309, distance: 7.2
click at [80, 315] on input "0005-08-26" at bounding box center [152, 328] width 283 height 27
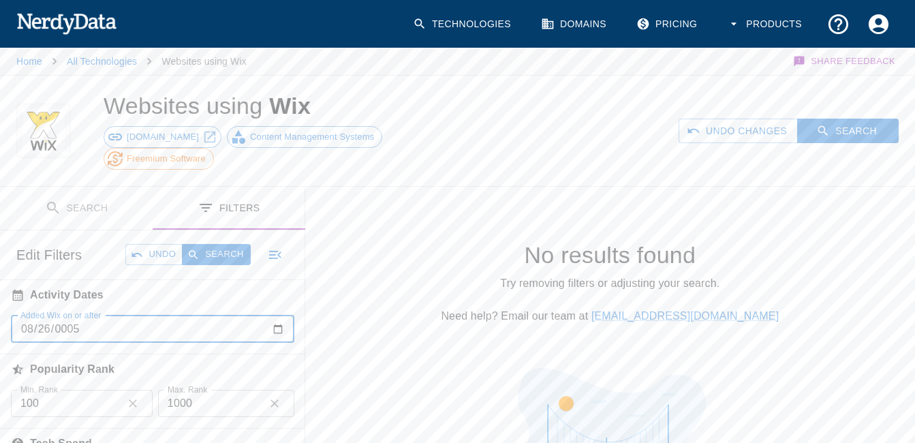
click at [80, 315] on input "0005-08-26" at bounding box center [152, 328] width 283 height 27
type input "0002-08-26"
click at [38, 315] on input "Added Wix on or after" at bounding box center [152, 328] width 283 height 27
click at [277, 315] on input "Added Wix on or after" at bounding box center [152, 328] width 283 height 27
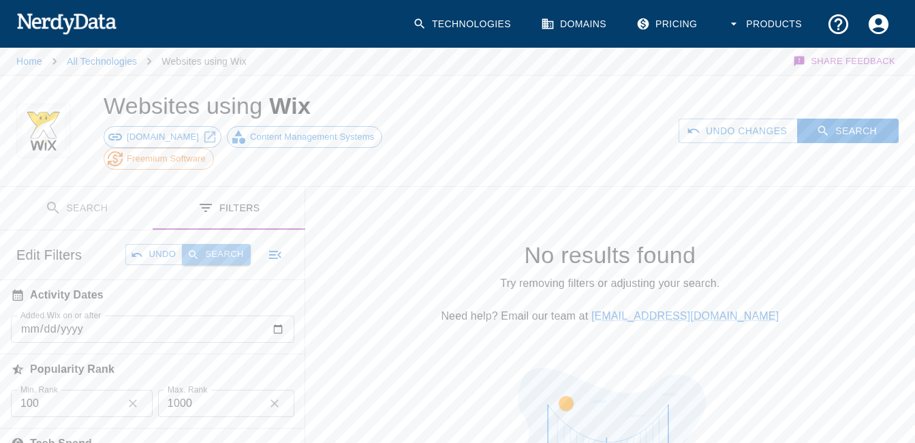
click at [220, 244] on button "Search" at bounding box center [216, 254] width 68 height 21
click at [57, 315] on input "[DATE]" at bounding box center [152, 328] width 283 height 27
click at [278, 315] on input "[DATE]" at bounding box center [152, 328] width 283 height 27
type input "[DATE]"
click at [225, 244] on button "Search" at bounding box center [216, 254] width 68 height 21
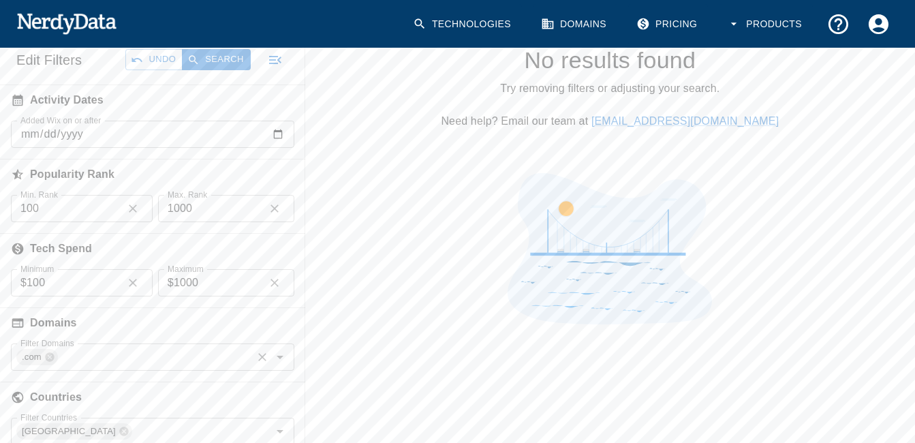
scroll to position [155, 0]
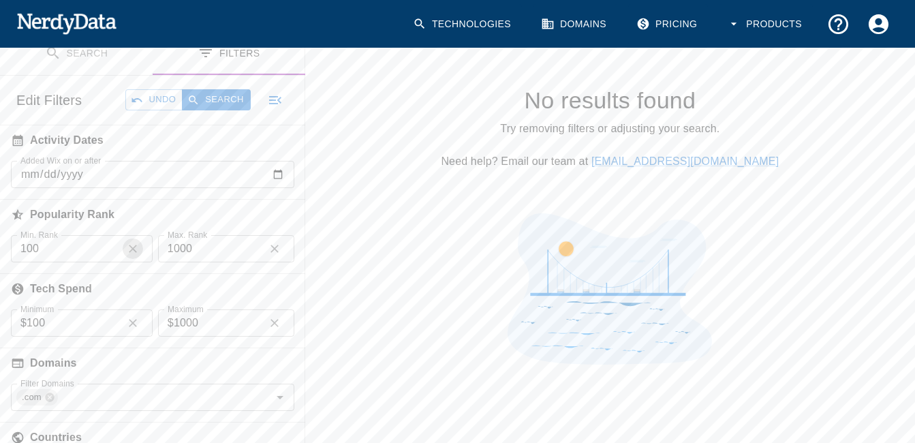
click at [133, 242] on icon "button" at bounding box center [133, 249] width 14 height 14
click at [274, 242] on icon "button" at bounding box center [275, 249] width 14 height 14
click at [92, 235] on input "Min. Rank" at bounding box center [82, 248] width 142 height 27
type input "50"
click at [161, 235] on input "Max. Rank" at bounding box center [226, 248] width 136 height 27
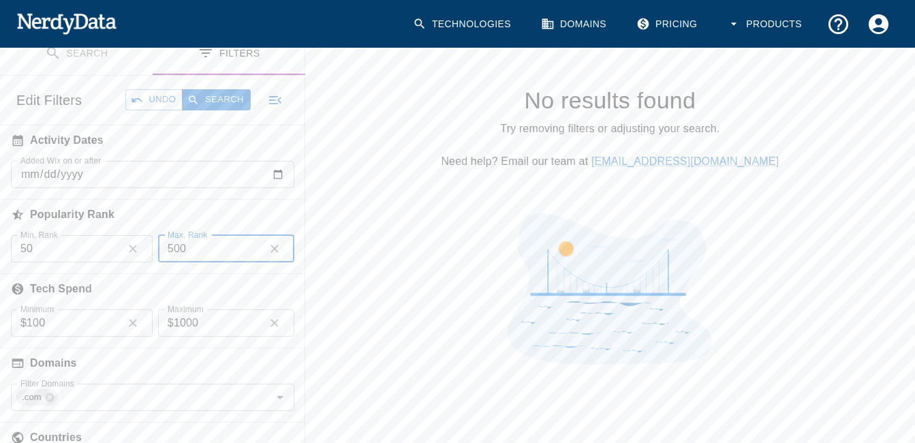
type input "500"
click at [93, 310] on input "100" at bounding box center [72, 322] width 91 height 27
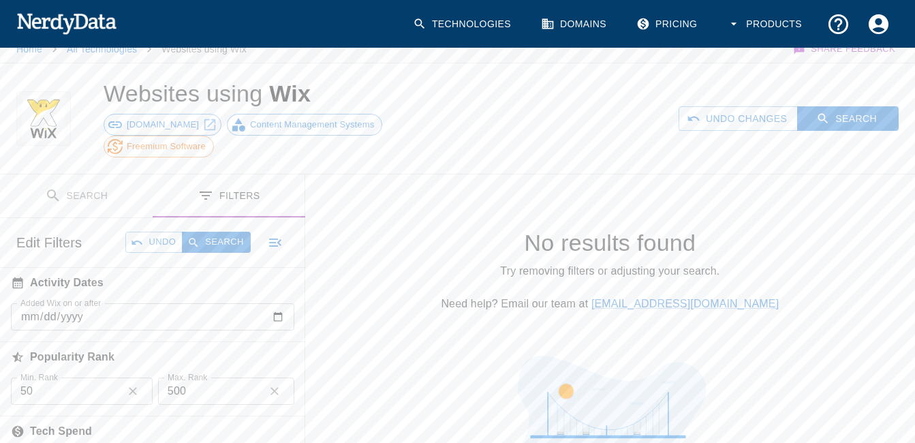
scroll to position [0, 0]
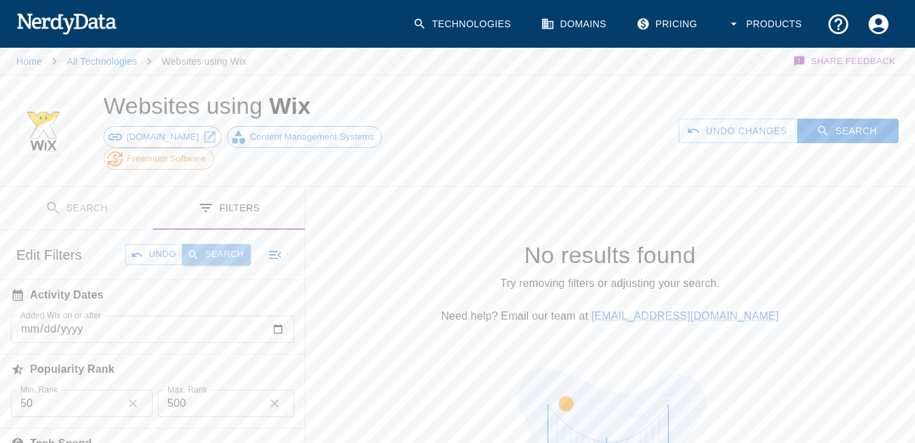
click at [213, 244] on button "Search" at bounding box center [216, 254] width 68 height 21
click at [285, 315] on input "[DATE]" at bounding box center [152, 328] width 283 height 27
click at [281, 315] on input "[DATE]" at bounding box center [152, 328] width 283 height 27
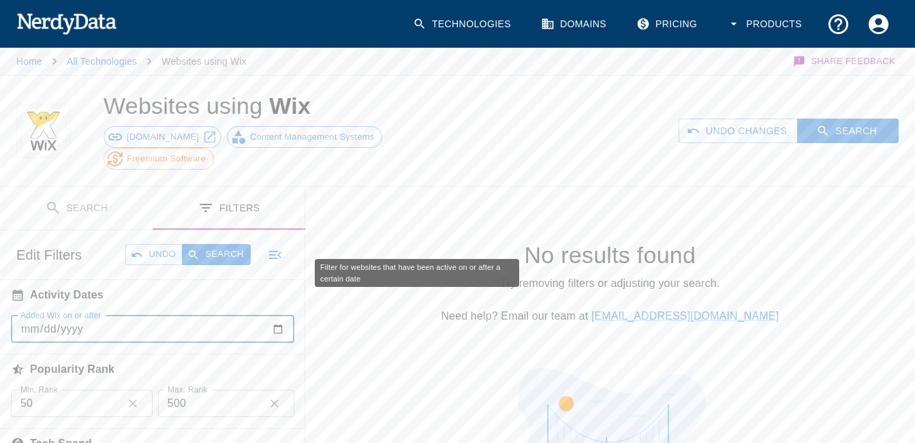
type input "[DATE]"
click at [204, 280] on h6 "Activity Dates" at bounding box center [152, 295] width 305 height 30
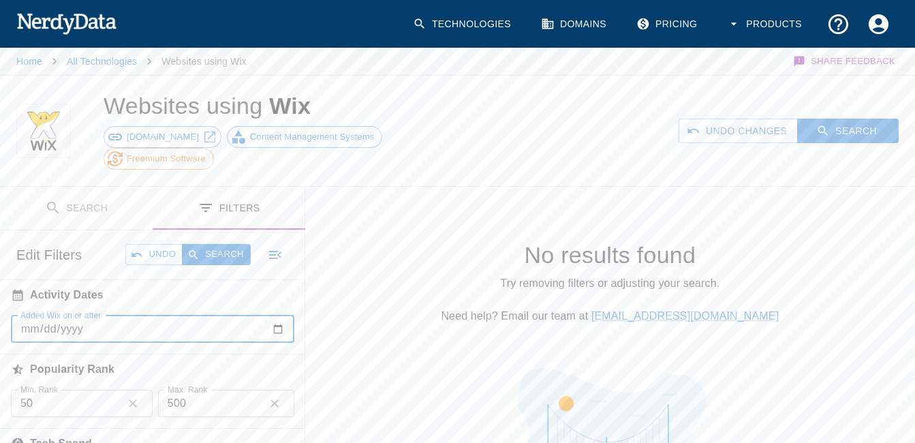
click at [50, 315] on input "[DATE]" at bounding box center [152, 328] width 283 height 27
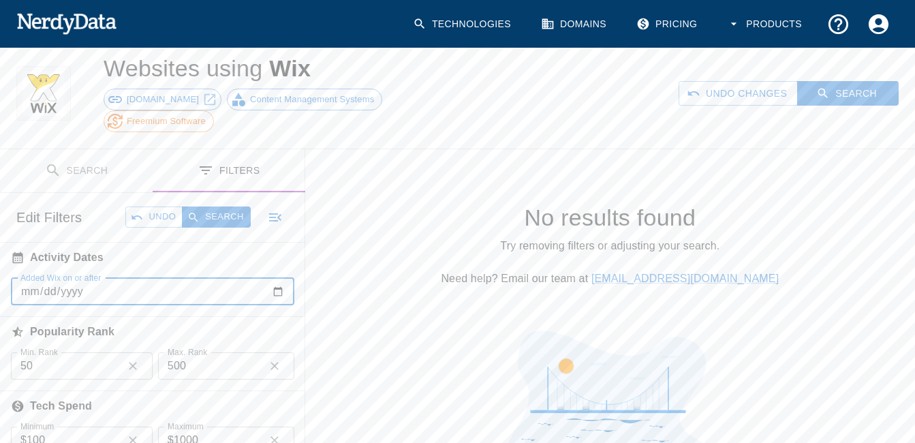
scroll to position [41, 0]
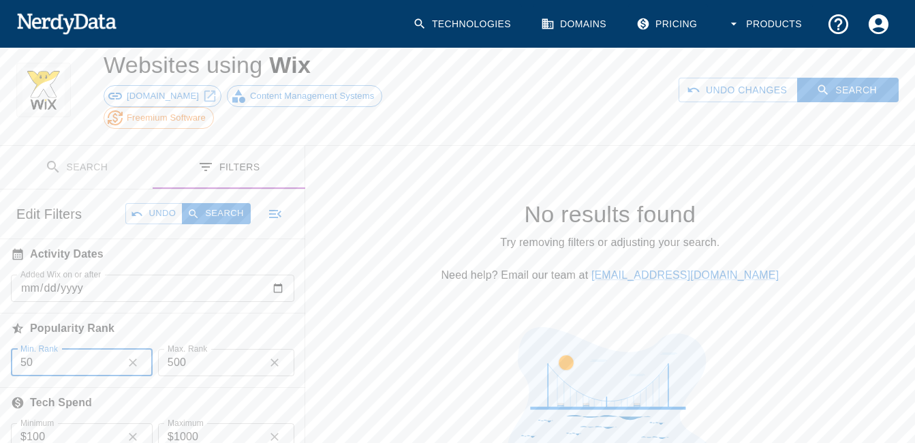
click at [103, 349] on input "50" at bounding box center [64, 362] width 106 height 27
type input "5"
type input "10"
click at [205, 343] on label "Max. Rank" at bounding box center [188, 349] width 40 height 12
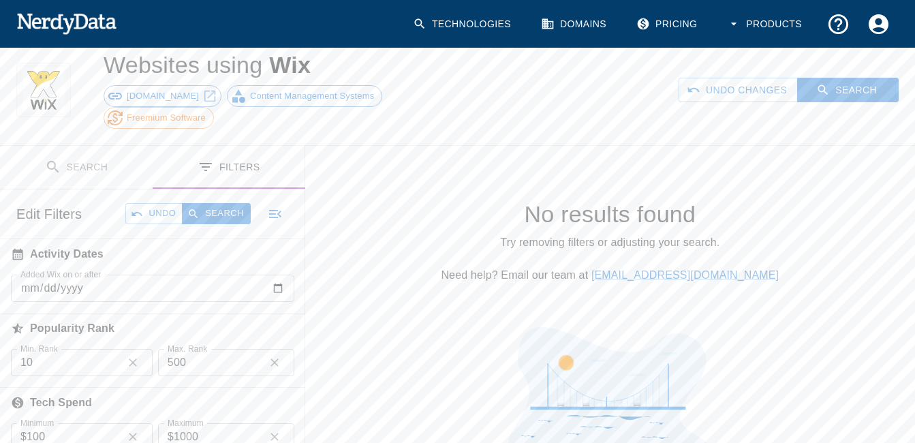
click at [205, 349] on input "500" at bounding box center [208, 362] width 101 height 27
click at [202, 349] on input "500" at bounding box center [208, 362] width 101 height 27
type input "10000"
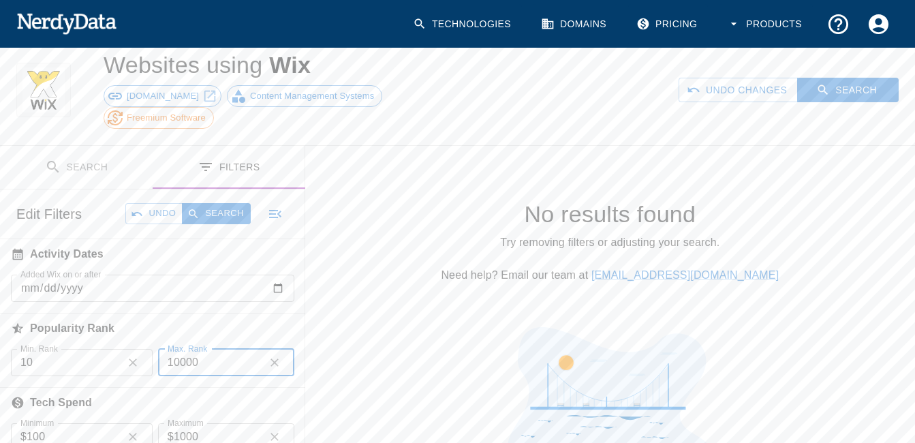
click at [54, 349] on input "10" at bounding box center [64, 362] width 106 height 27
type input "1000"
click at [220, 203] on button "Search" at bounding box center [216, 213] width 68 height 21
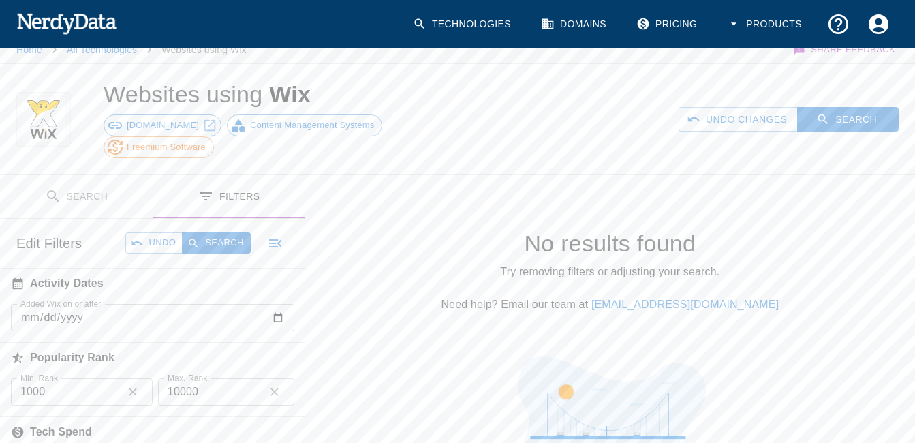
scroll to position [12, 0]
click at [69, 307] on input "[DATE]" at bounding box center [152, 316] width 283 height 27
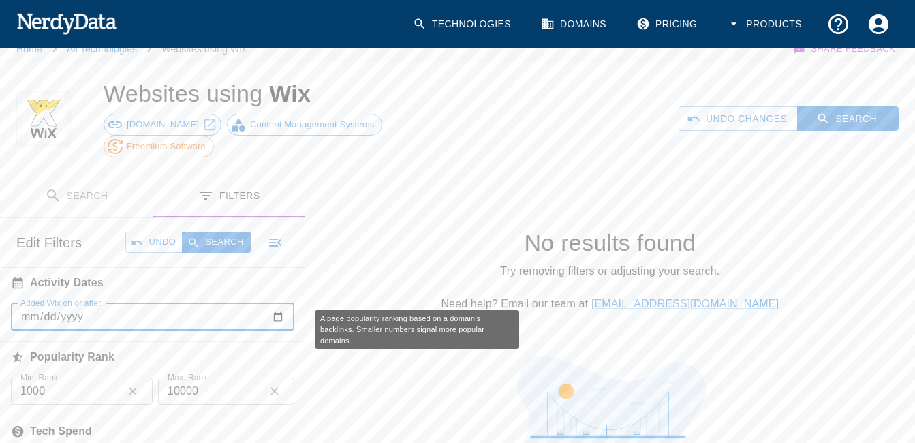
scroll to position [71, 0]
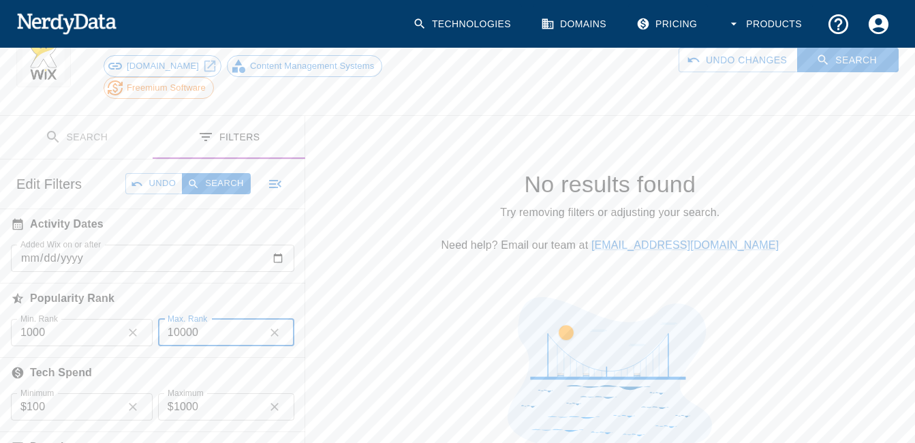
click at [243, 319] on input "10000" at bounding box center [208, 332] width 101 height 27
type input "1000"
click at [86, 319] on input "1000" at bounding box center [64, 332] width 106 height 27
type input "100"
click at [221, 173] on button "Search" at bounding box center [216, 183] width 68 height 21
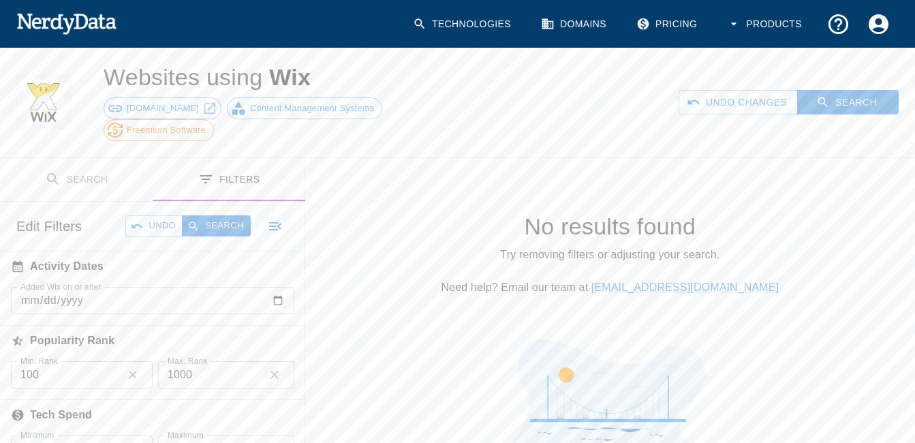
scroll to position [27, 0]
click at [227, 217] on button "Search" at bounding box center [216, 227] width 68 height 21
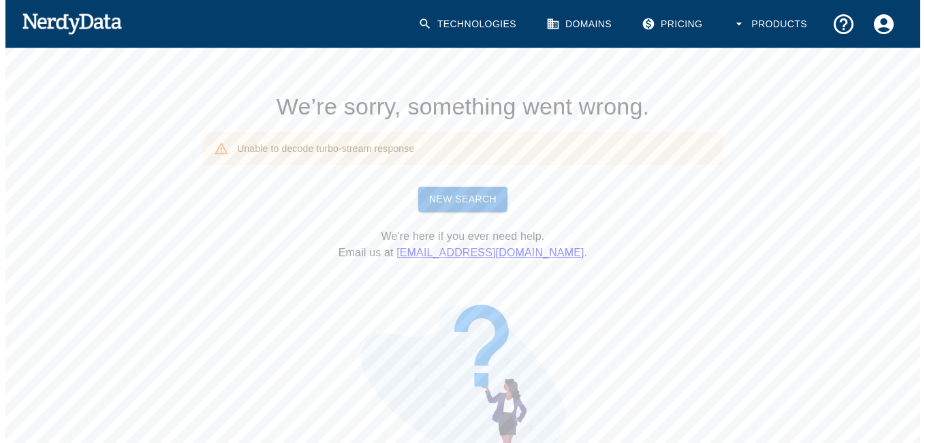
scroll to position [0, 0]
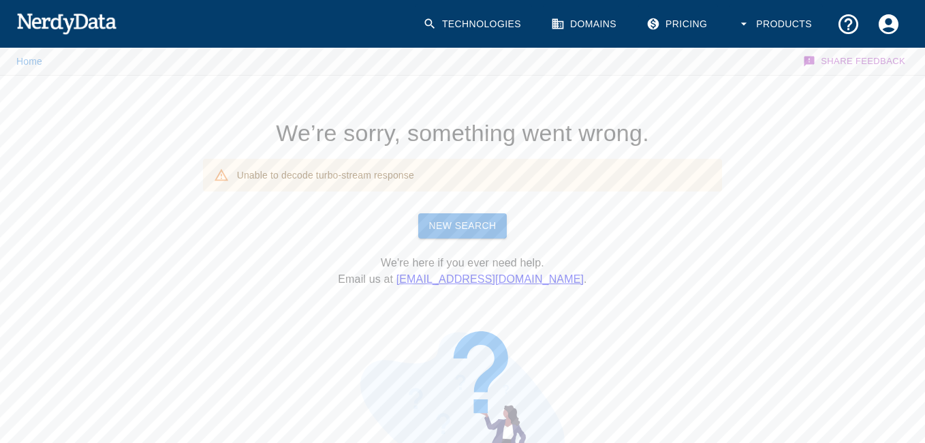
click at [443, 236] on link "New Search" at bounding box center [462, 225] width 89 height 25
